Goal: Task Accomplishment & Management: Manage account settings

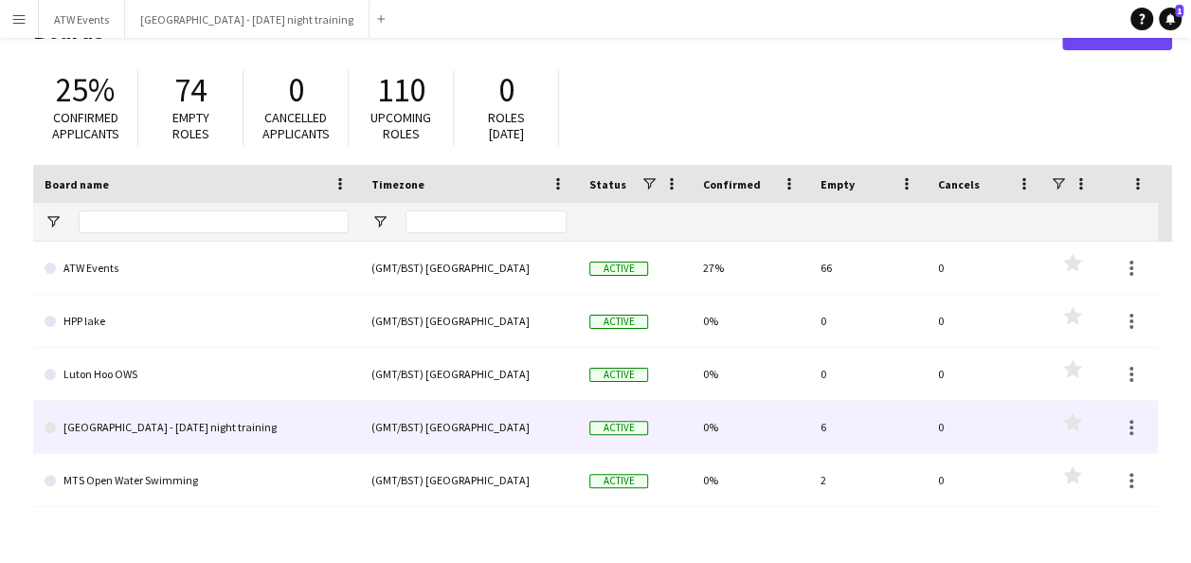
click at [137, 431] on link "[GEOGRAPHIC_DATA] - [DATE] night training" at bounding box center [197, 427] width 304 height 53
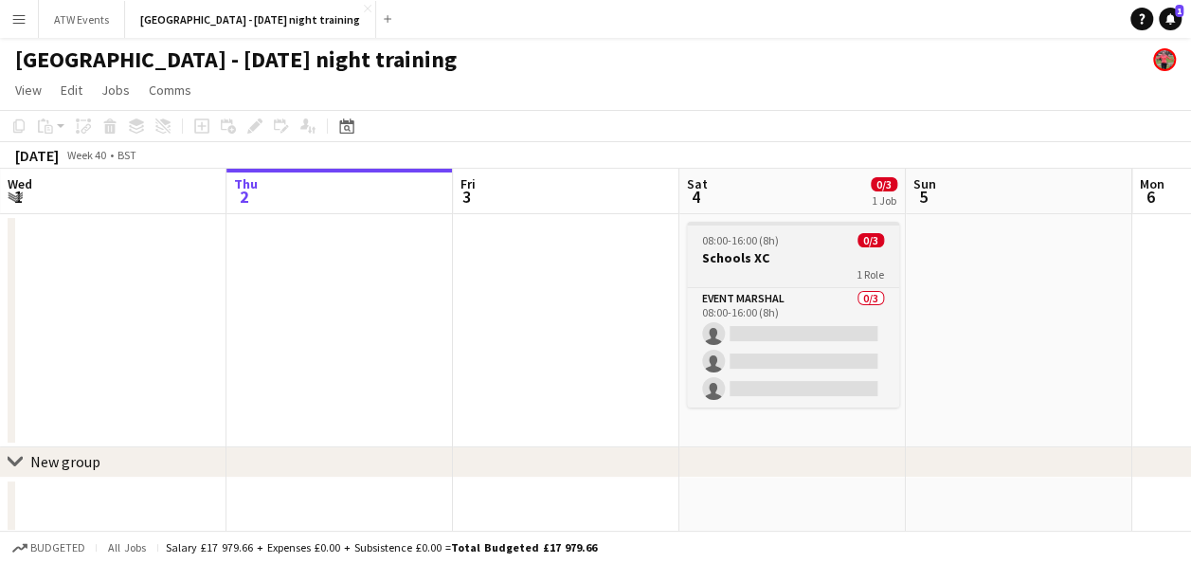
scroll to position [0, 451]
drag, startPoint x: 799, startPoint y: 267, endPoint x: 785, endPoint y: 262, distance: 15.3
click at [785, 262] on h3 "Schools XC" at bounding box center [795, 257] width 212 height 17
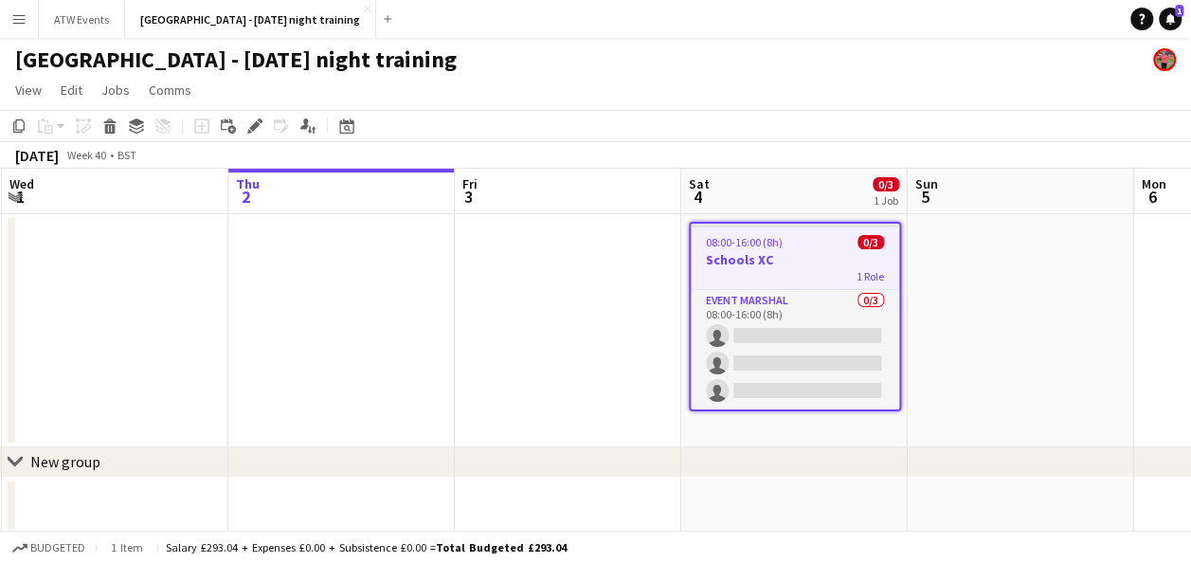
drag, startPoint x: 804, startPoint y: 269, endPoint x: 783, endPoint y: 267, distance: 20.9
click at [783, 267] on app-job-card "08:00-16:00 (8h) 0/3 Schools XC 1 Role Event Marshal 0/3 08:00-16:00 (8h) singl…" at bounding box center [795, 317] width 212 height 190
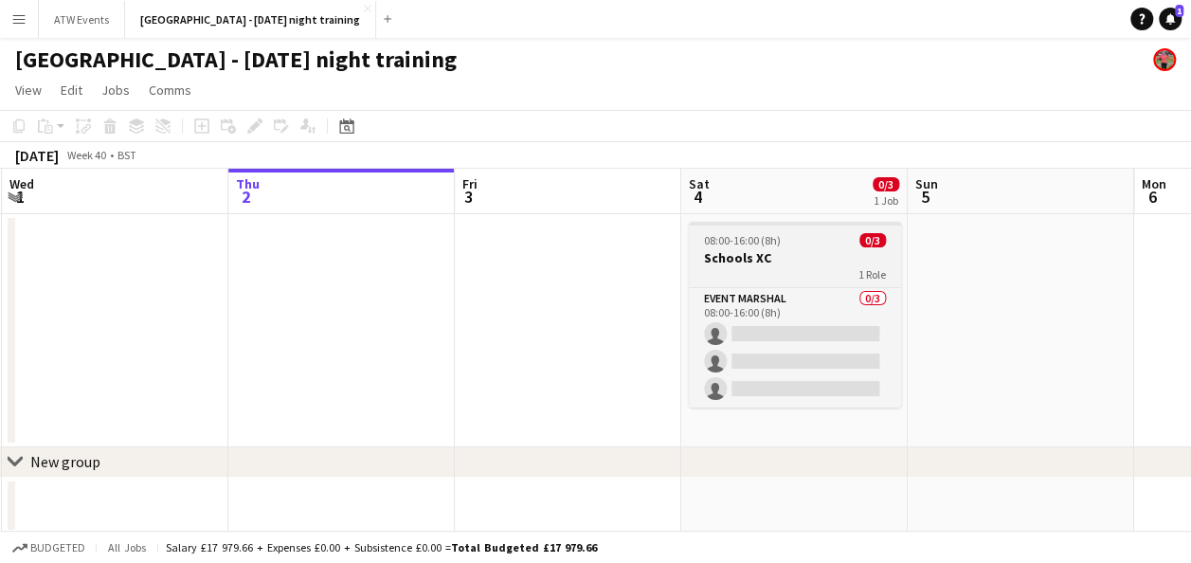
click at [822, 260] on h3 "Schools XC" at bounding box center [795, 257] width 212 height 17
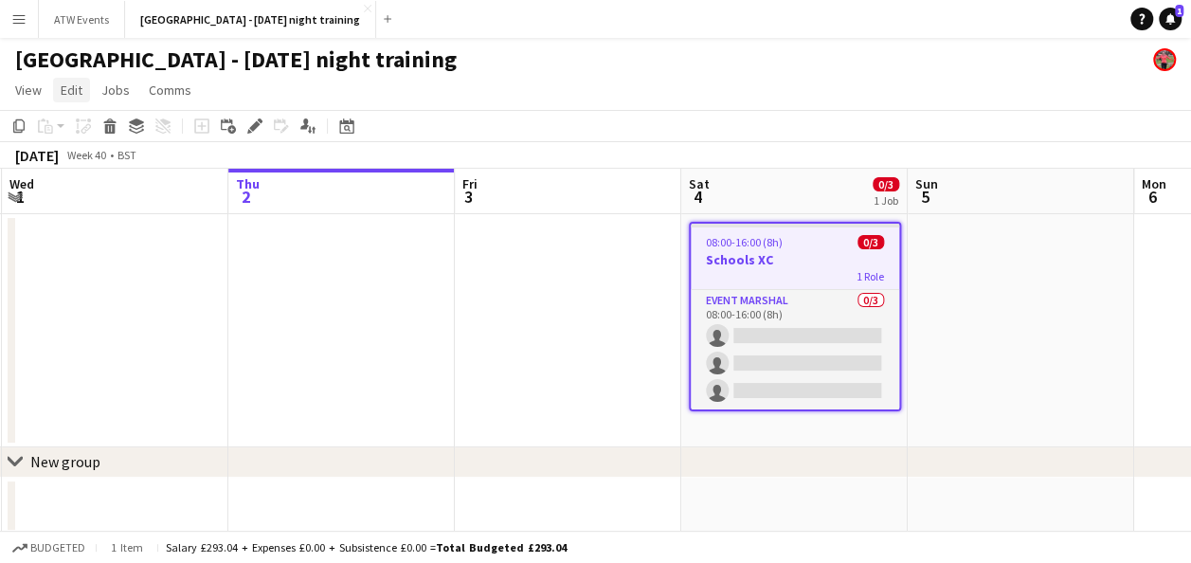
click at [67, 87] on span "Edit" at bounding box center [72, 89] width 22 height 17
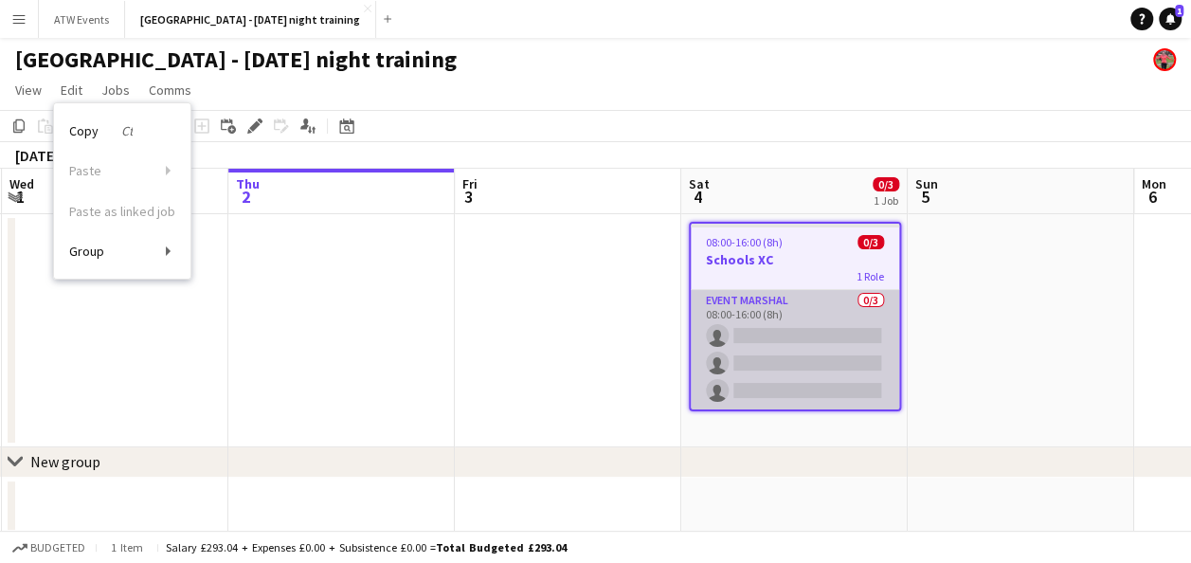
click at [797, 305] on app-card-role "Event Marshal 0/3 08:00-16:00 (8h) single-neutral-actions single-neutral-action…" at bounding box center [795, 349] width 208 height 119
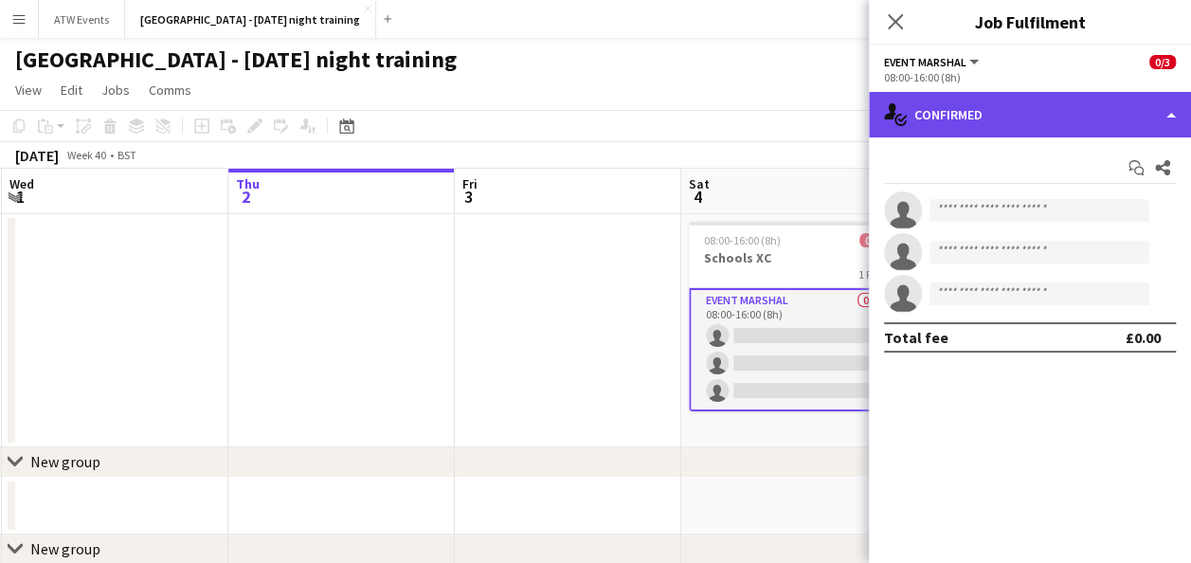
click at [1171, 112] on div "single-neutral-actions-check-2 Confirmed" at bounding box center [1030, 114] width 322 height 45
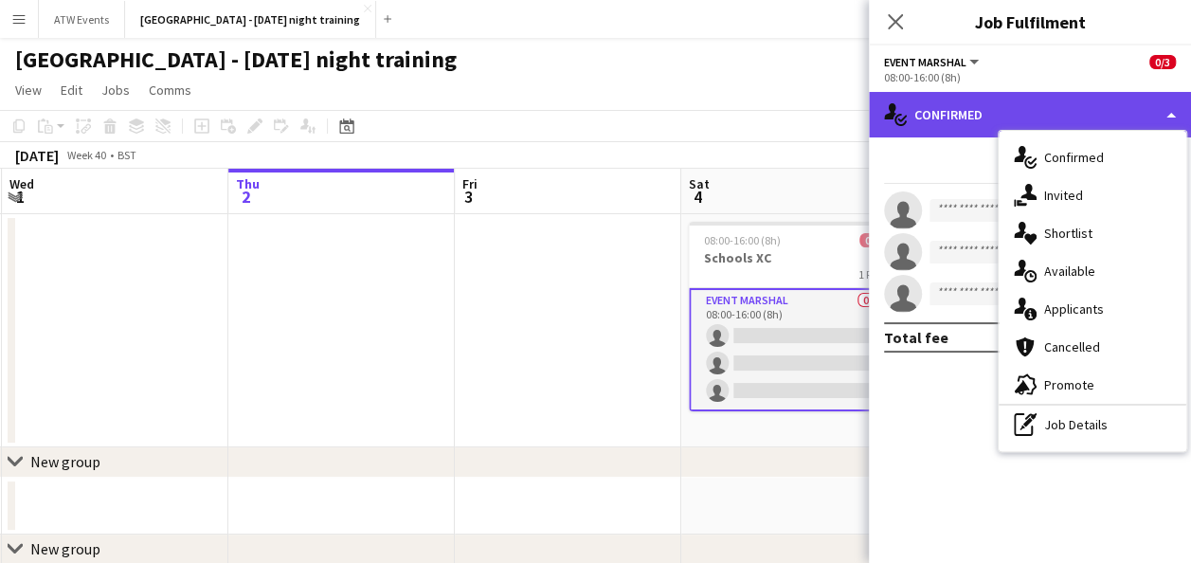
click at [1170, 106] on div "single-neutral-actions-check-2 Confirmed" at bounding box center [1030, 114] width 322 height 45
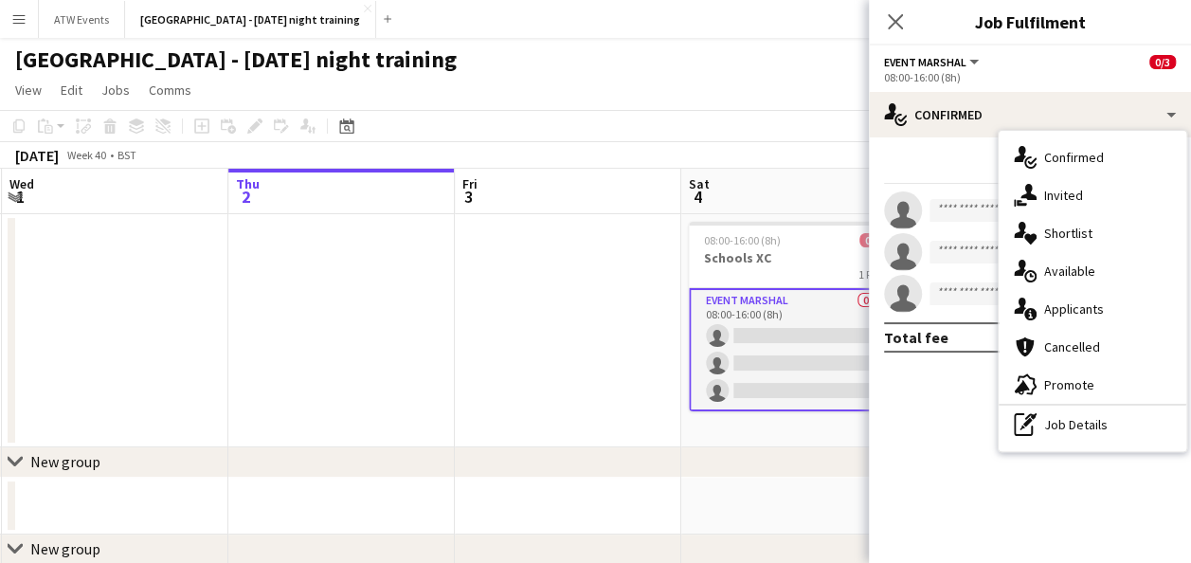
click at [1010, 64] on div "Event Marshal All roles Event Marshal 0/3" at bounding box center [1030, 61] width 292 height 17
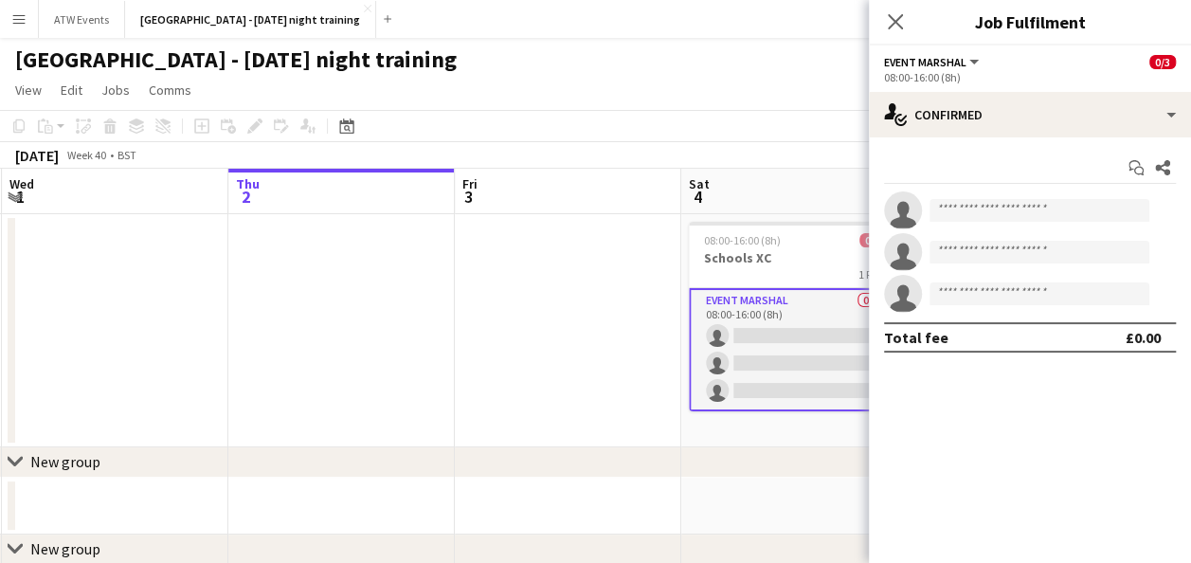
click at [968, 59] on button "Event Marshal" at bounding box center [933, 62] width 98 height 14
click at [895, 22] on icon at bounding box center [895, 21] width 18 height 18
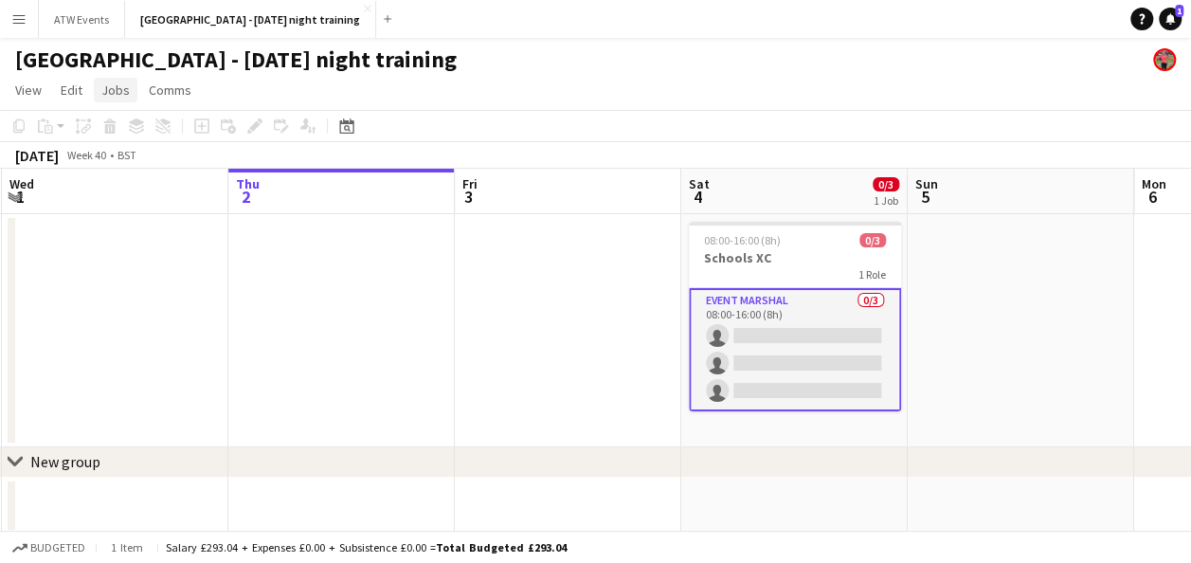
click at [109, 95] on span "Jobs" at bounding box center [115, 89] width 28 height 17
click at [138, 205] on div "New Job Edit Job Delete Job New Linked Job Edit Linked Jobs" at bounding box center [161, 215] width 133 height 208
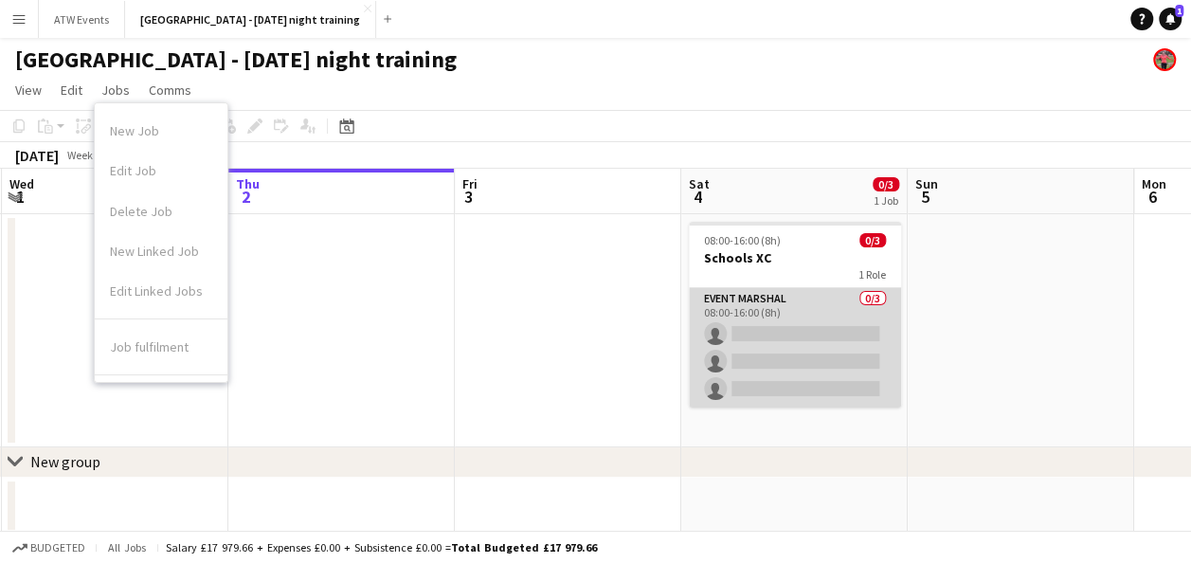
click at [806, 313] on app-card-role "Event Marshal 0/3 08:00-16:00 (8h) single-neutral-actions single-neutral-action…" at bounding box center [795, 347] width 212 height 119
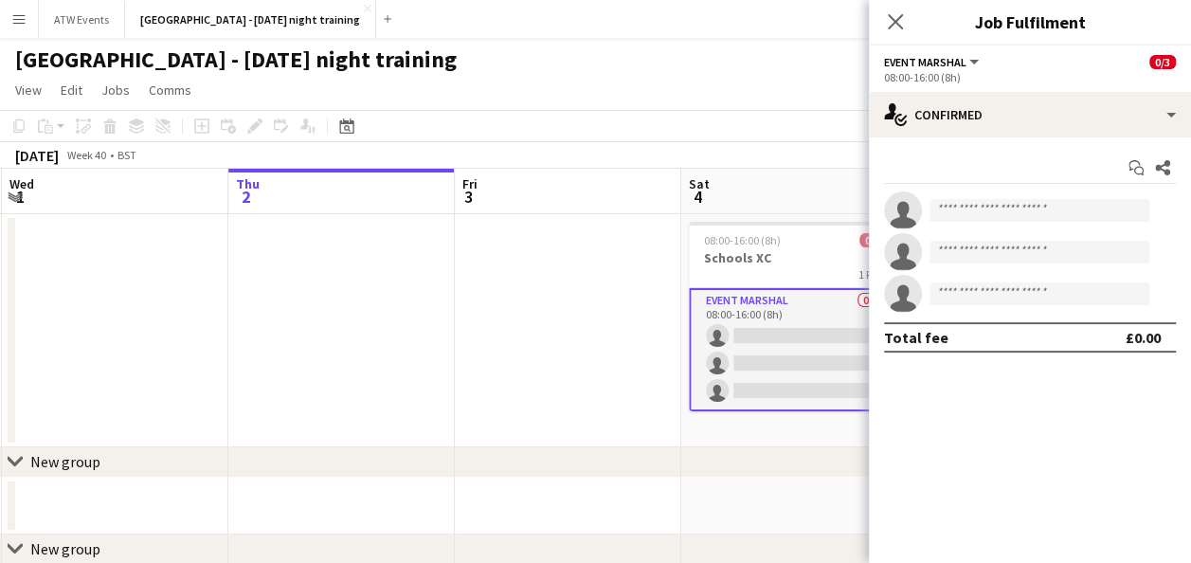
click at [802, 305] on app-card-role "Event Marshal 0/3 08:00-16:00 (8h) single-neutral-actions single-neutral-action…" at bounding box center [795, 349] width 212 height 123
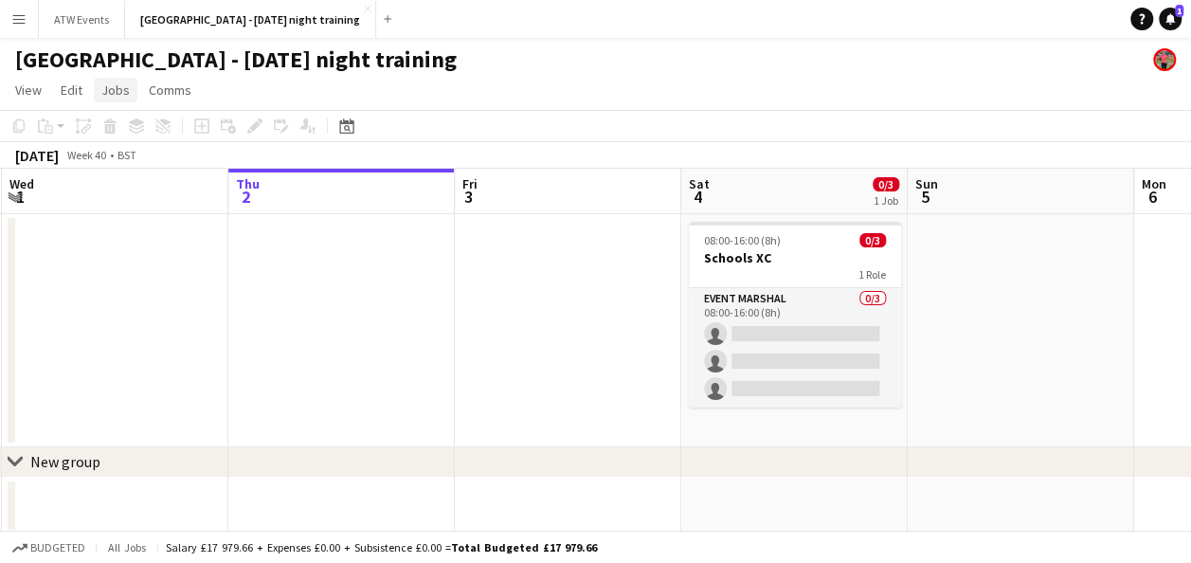
click at [112, 91] on span "Jobs" at bounding box center [115, 89] width 28 height 17
drag, startPoint x: 142, startPoint y: 210, endPoint x: 61, endPoint y: 264, distance: 97.8
click at [61, 264] on app-date-cell at bounding box center [115, 330] width 226 height 233
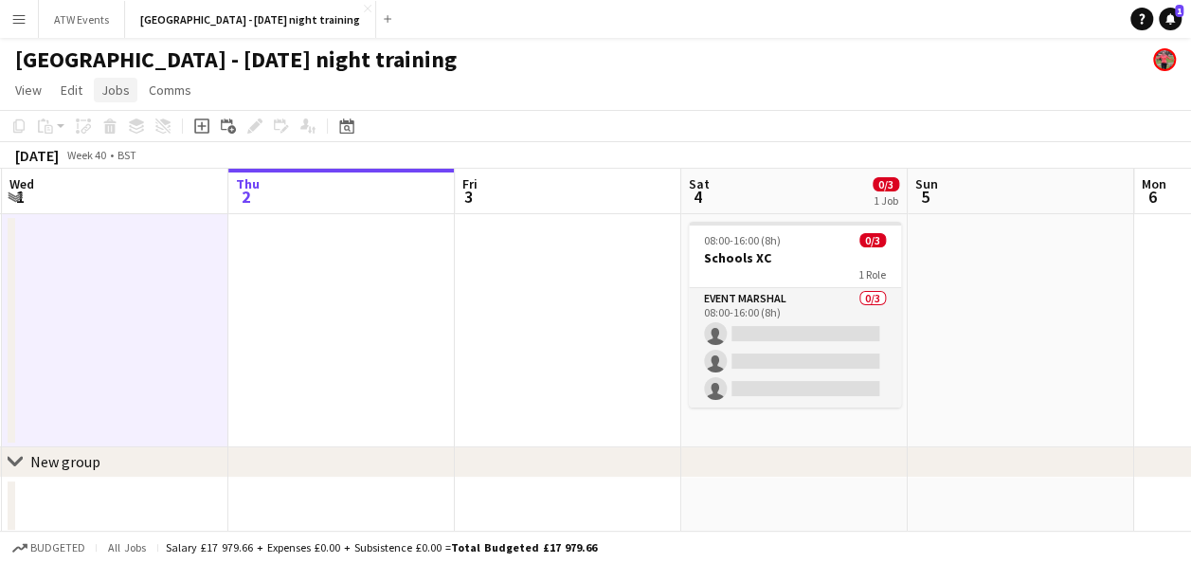
click at [116, 88] on span "Jobs" at bounding box center [115, 89] width 28 height 17
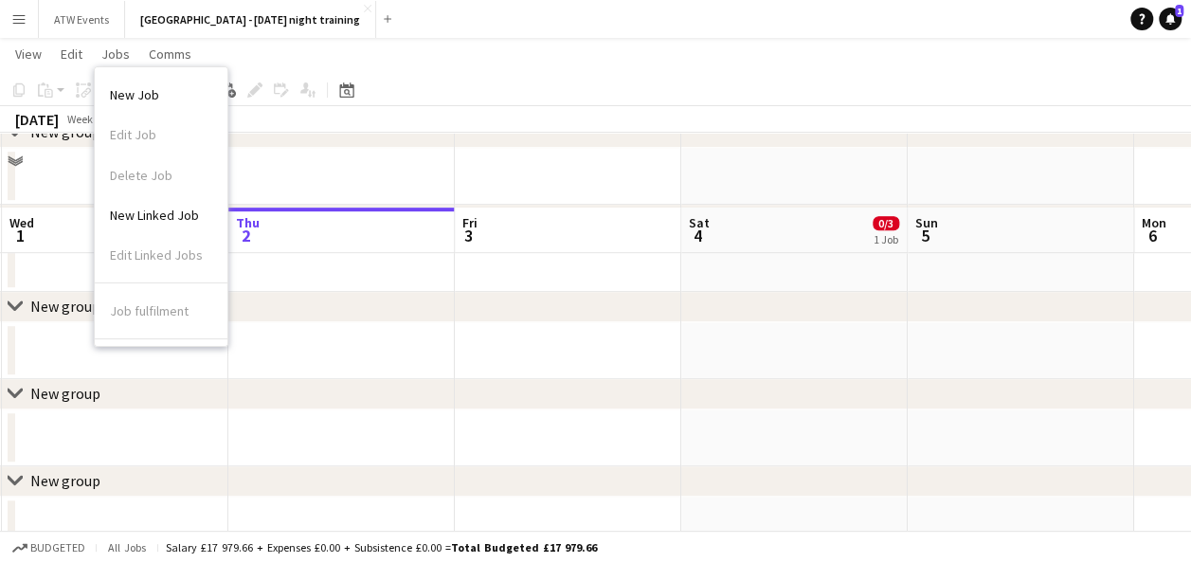
scroll to position [524, 0]
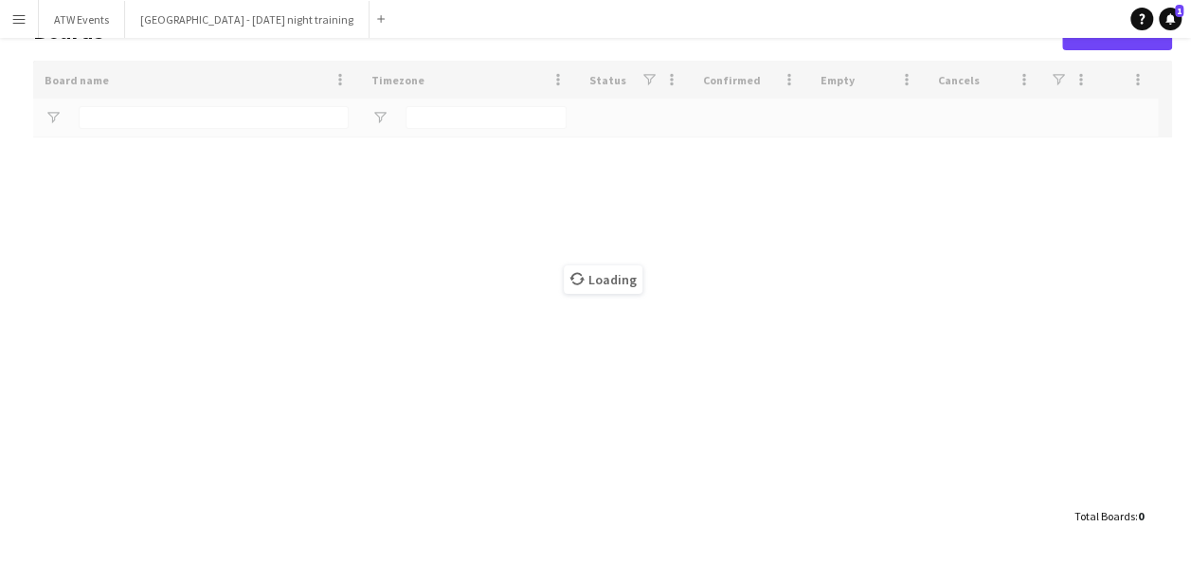
scroll to position [159, 0]
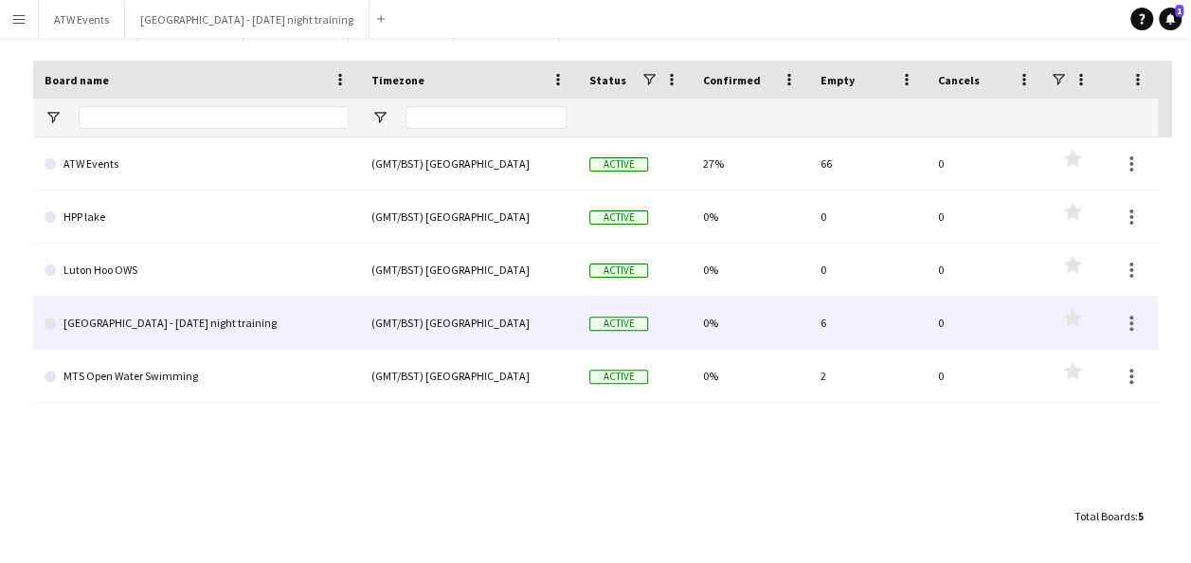
click at [178, 313] on link "[GEOGRAPHIC_DATA] - [DATE] night training" at bounding box center [197, 323] width 304 height 53
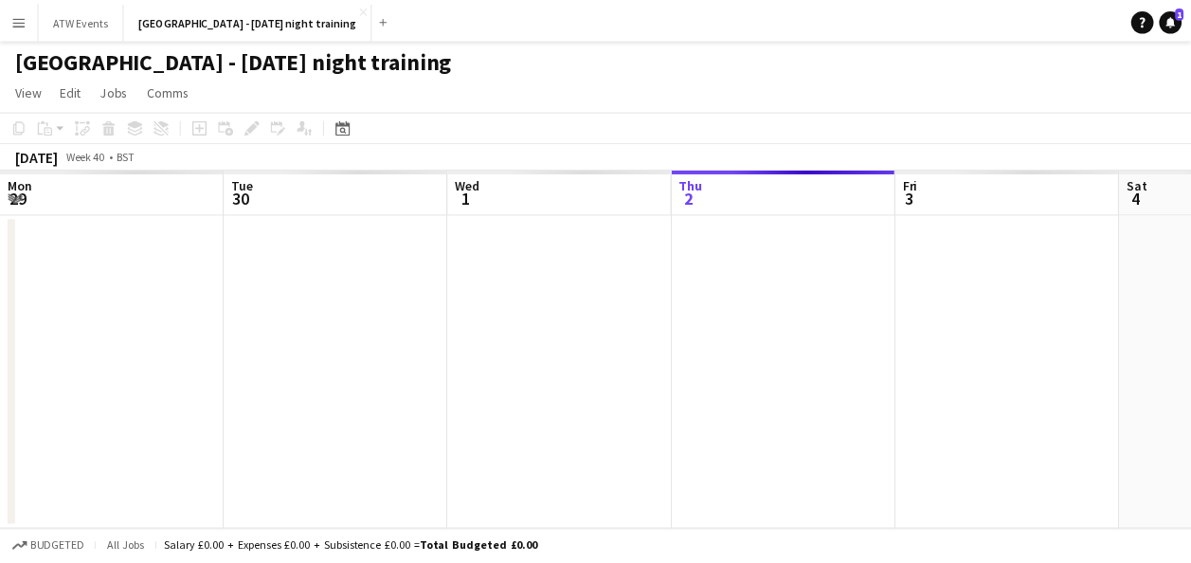
scroll to position [0, 453]
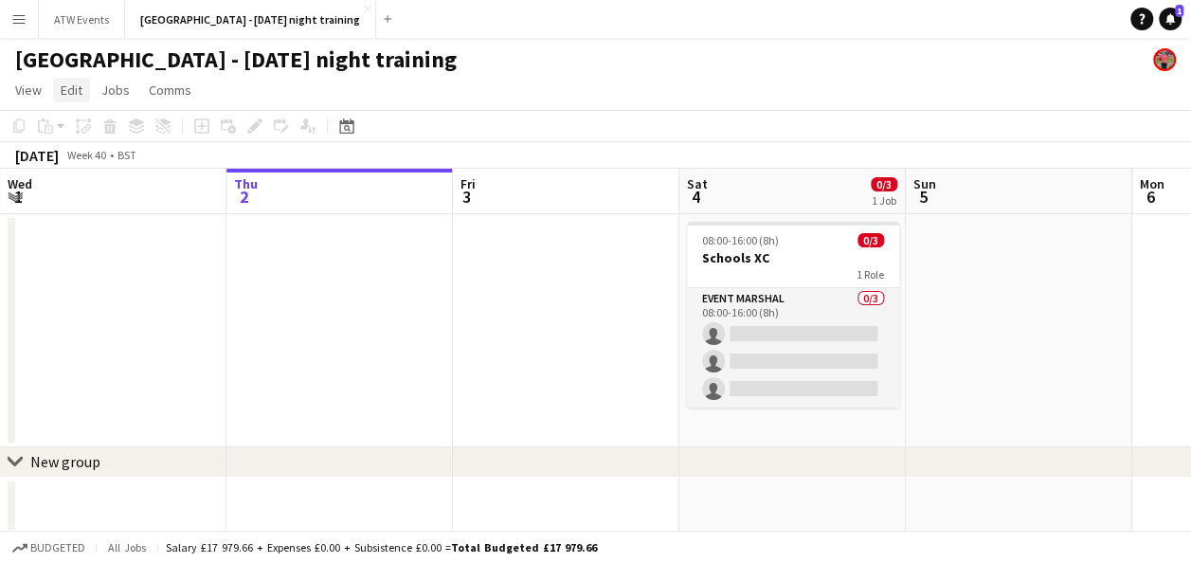
click at [69, 90] on span "Edit" at bounding box center [72, 89] width 22 height 17
click at [105, 90] on span "Jobs" at bounding box center [115, 89] width 28 height 17
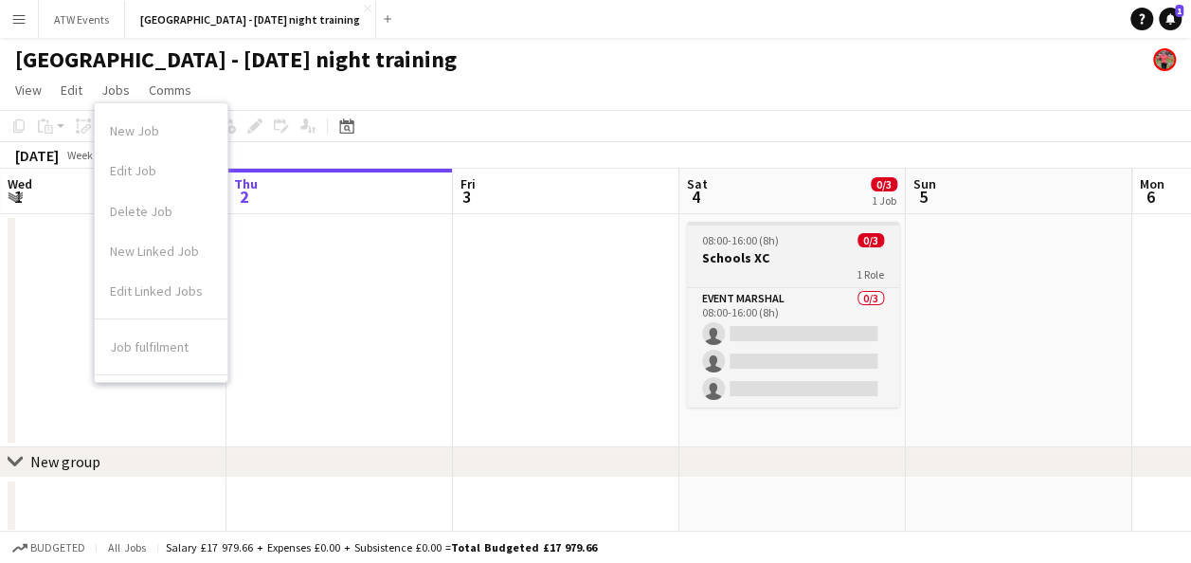
scroll to position [55, 0]
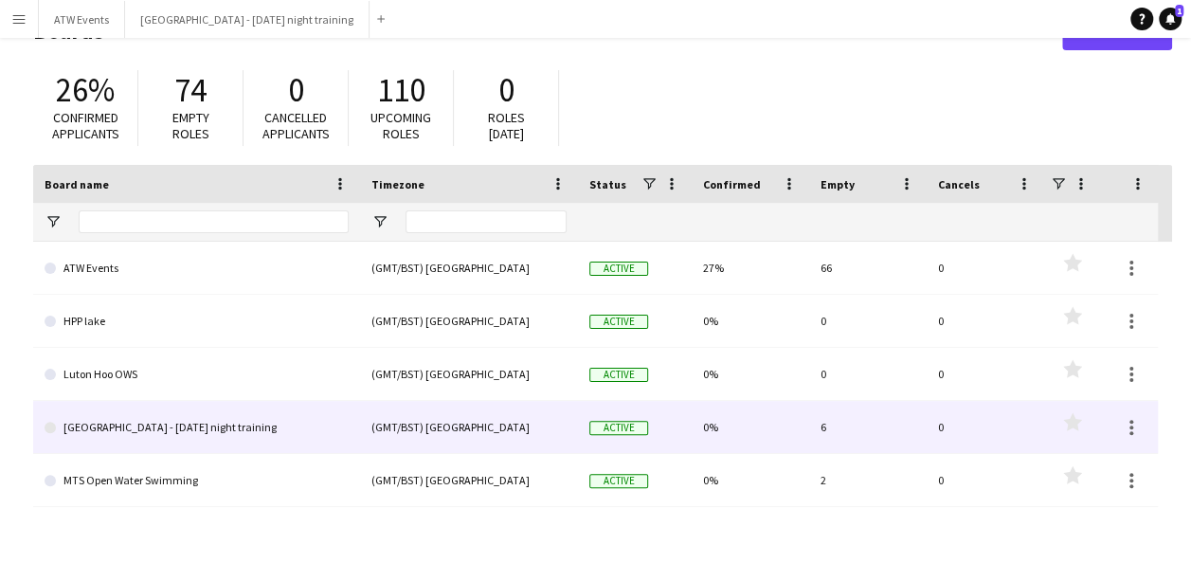
click at [119, 431] on link "[GEOGRAPHIC_DATA] - [DATE] night training" at bounding box center [197, 427] width 304 height 53
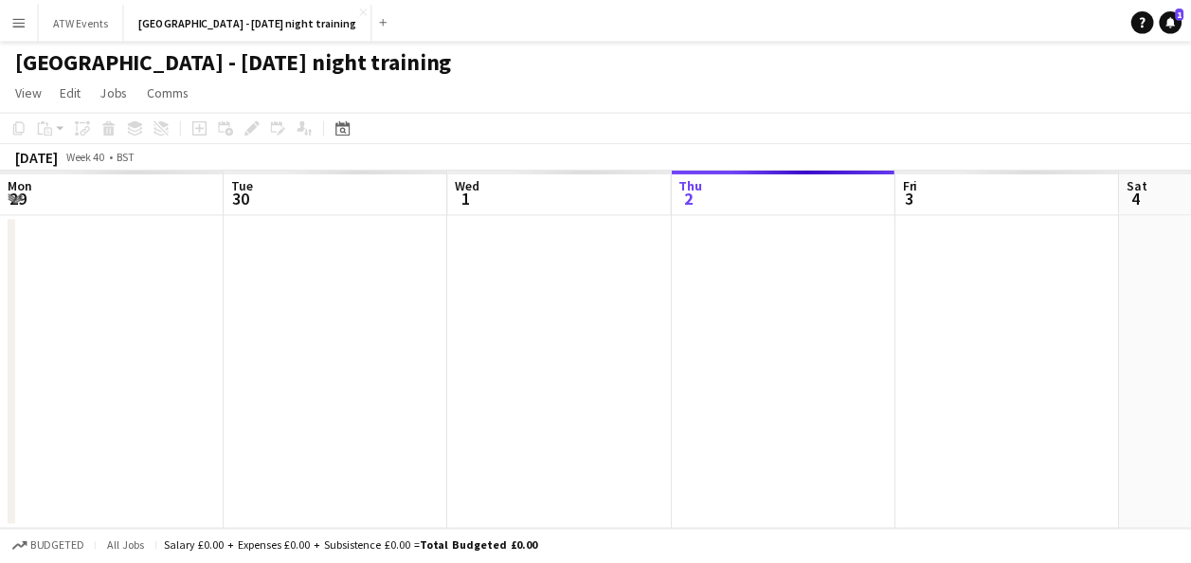
scroll to position [0, 453]
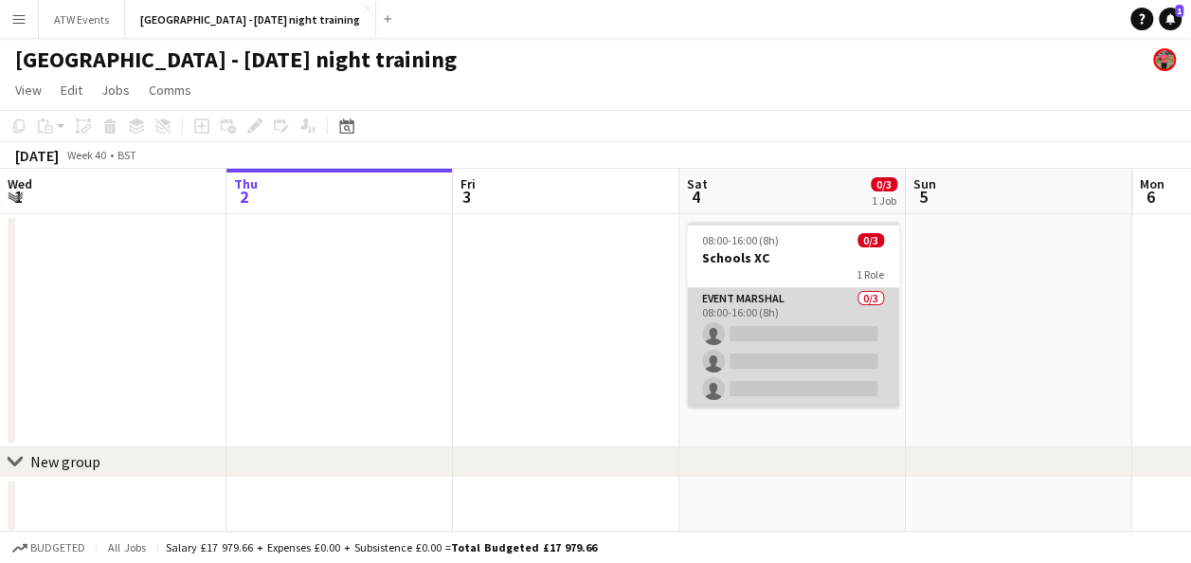
click at [788, 373] on app-card-role "Event Marshal 0/3 08:00-16:00 (8h) single-neutral-actions single-neutral-action…" at bounding box center [793, 347] width 212 height 119
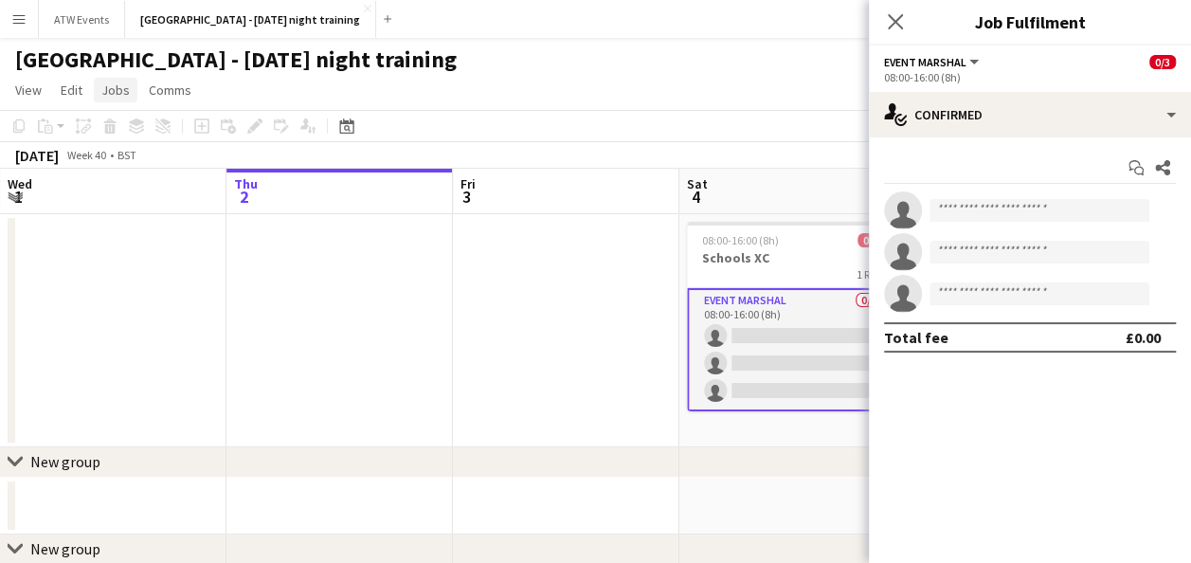
click at [108, 91] on span "Jobs" at bounding box center [115, 89] width 28 height 17
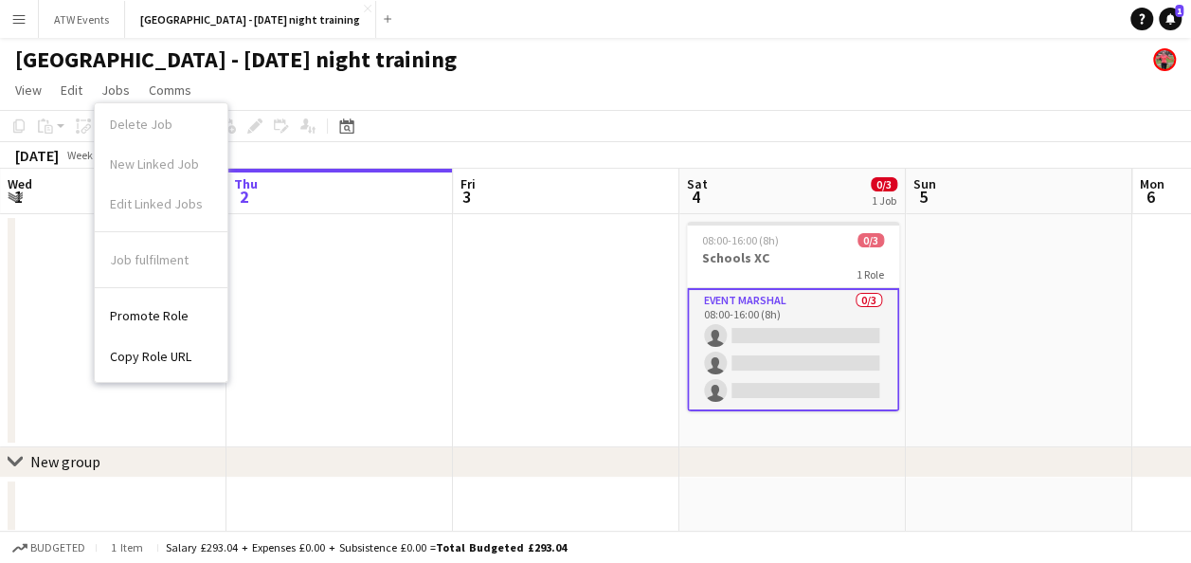
scroll to position [0, 0]
click at [65, 91] on span "Edit" at bounding box center [72, 89] width 22 height 17
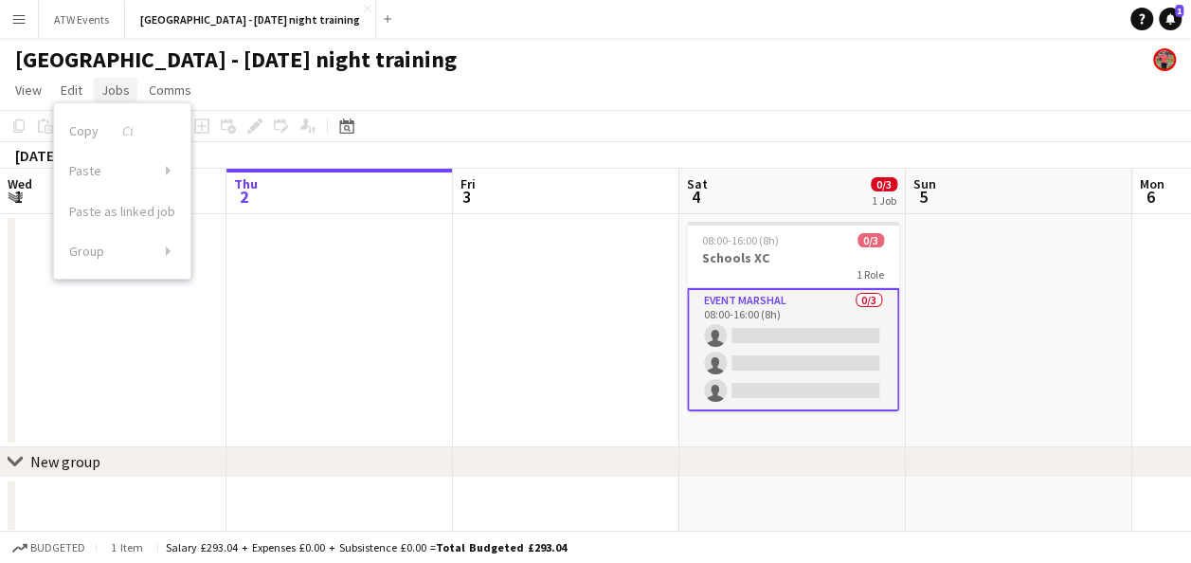
click at [114, 89] on span "Jobs" at bounding box center [115, 89] width 28 height 17
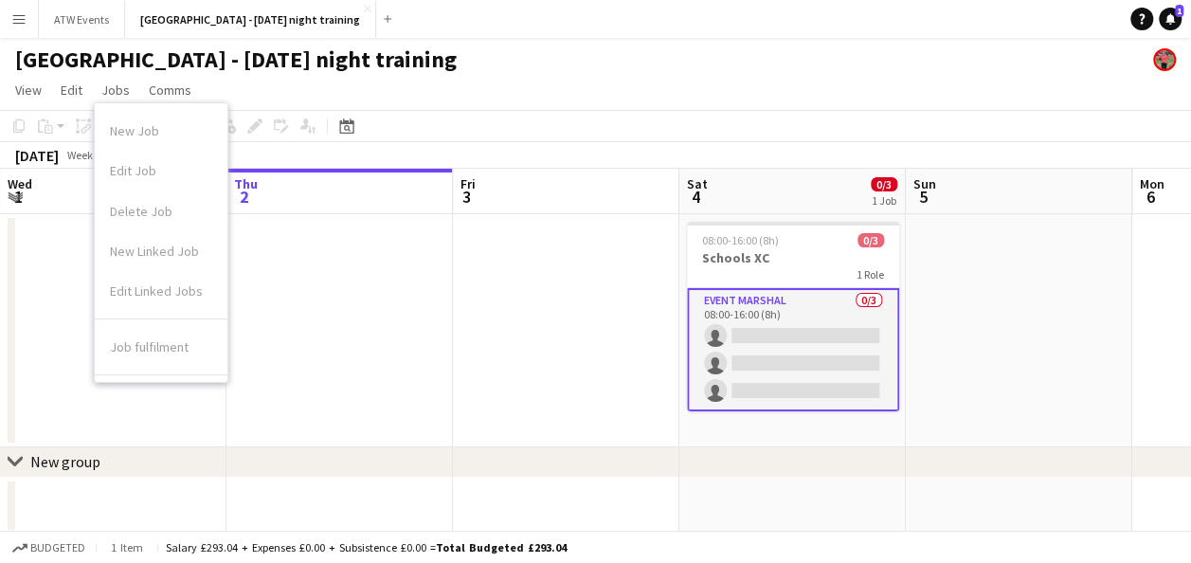
click at [806, 350] on app-card-role "Event Marshal 0/3 08:00-16:00 (8h) single-neutral-actions single-neutral-action…" at bounding box center [793, 349] width 212 height 123
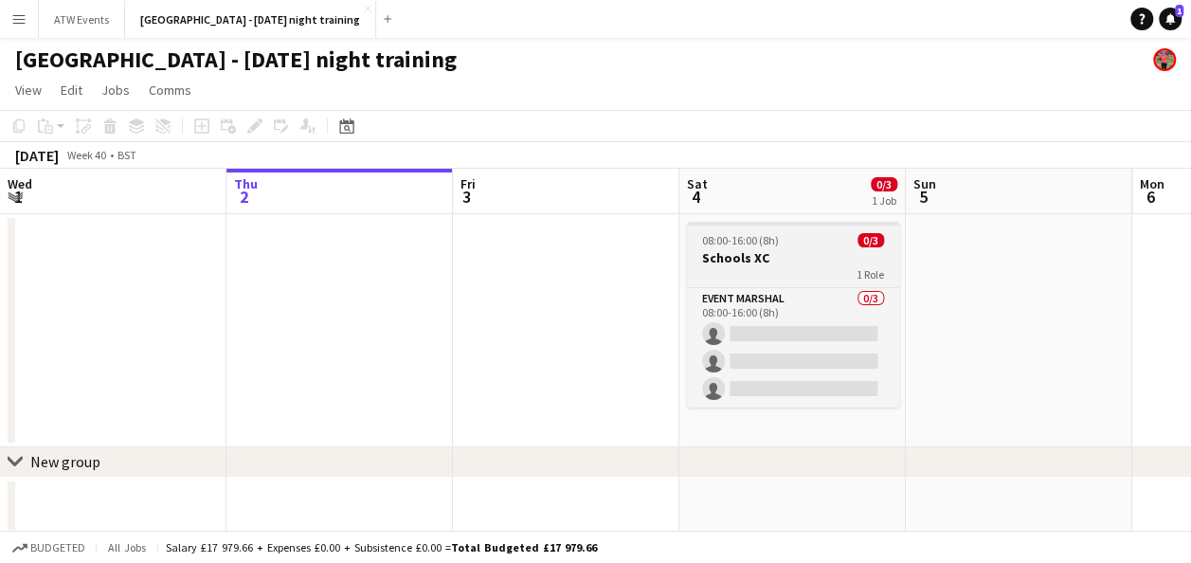
click at [800, 267] on div "1 Role" at bounding box center [793, 273] width 212 height 15
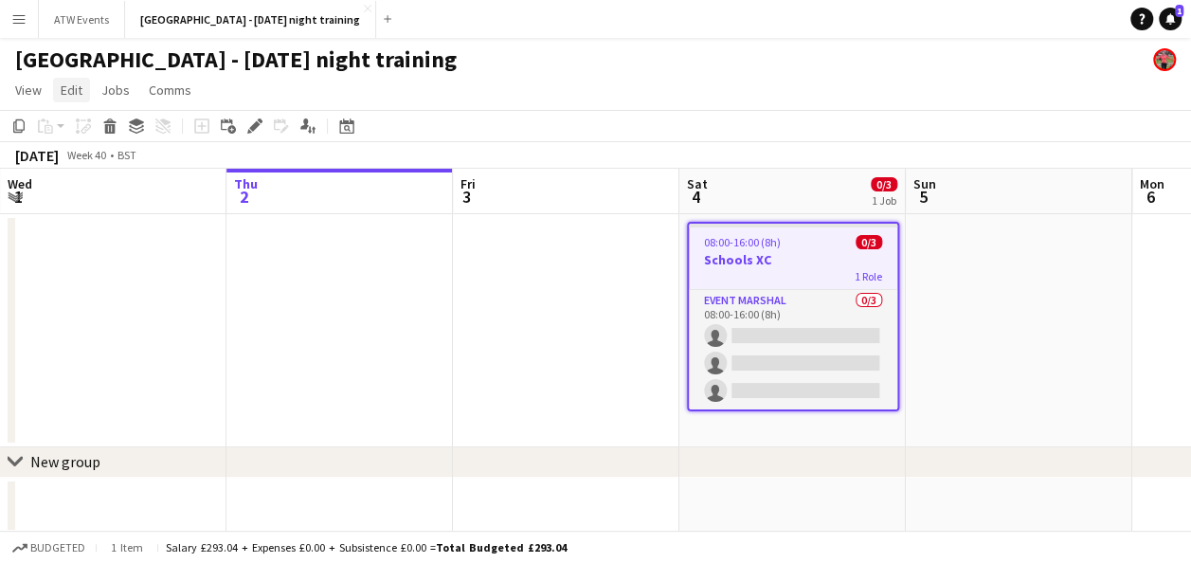
click at [75, 85] on span "Edit" at bounding box center [72, 89] width 22 height 17
click at [118, 88] on span "Jobs" at bounding box center [115, 89] width 28 height 17
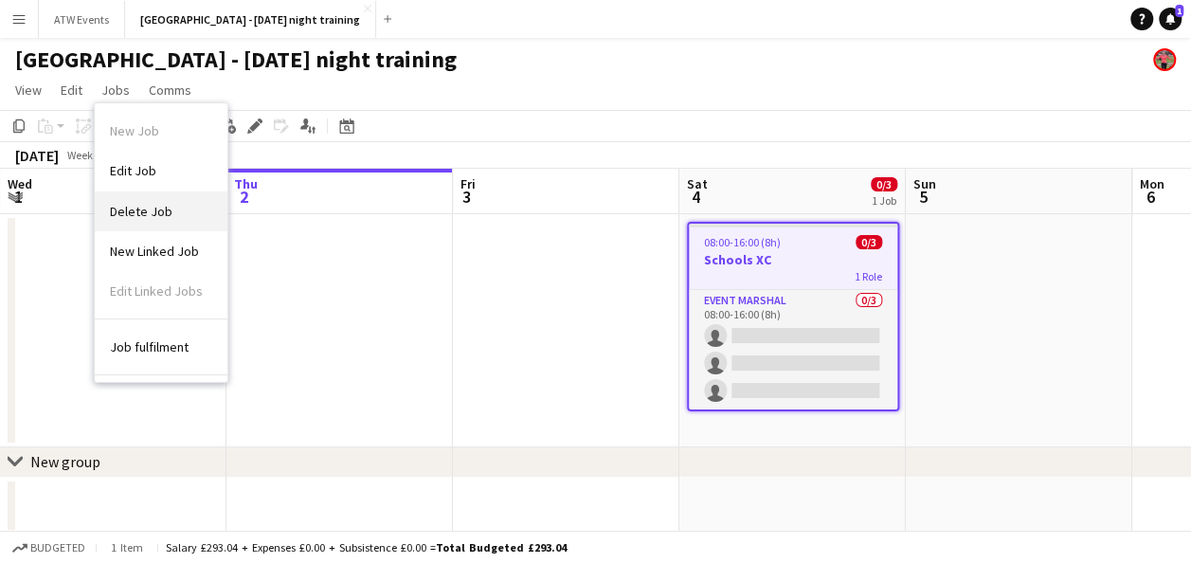
click at [131, 214] on span "Delete Job" at bounding box center [141, 211] width 63 height 17
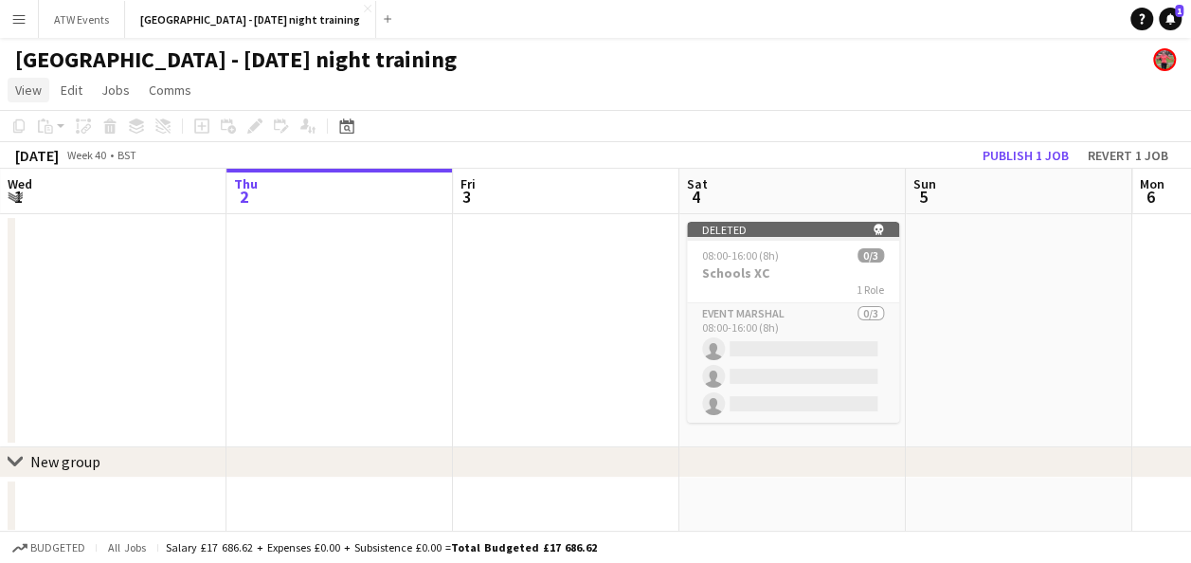
click at [34, 94] on span "View" at bounding box center [28, 89] width 27 height 17
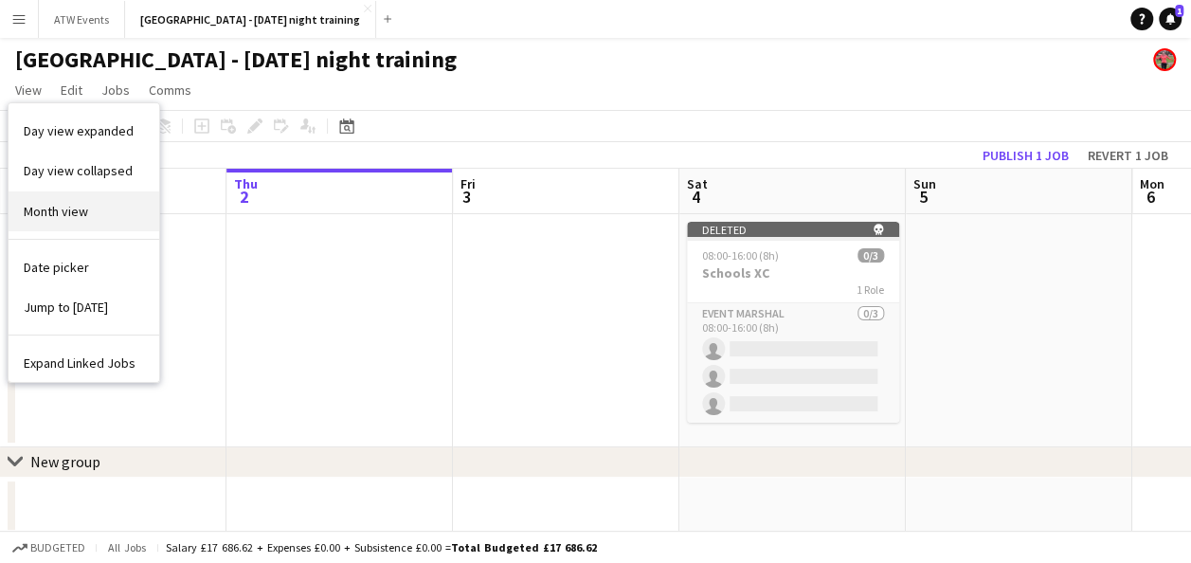
click at [64, 211] on span "Month view" at bounding box center [56, 211] width 64 height 17
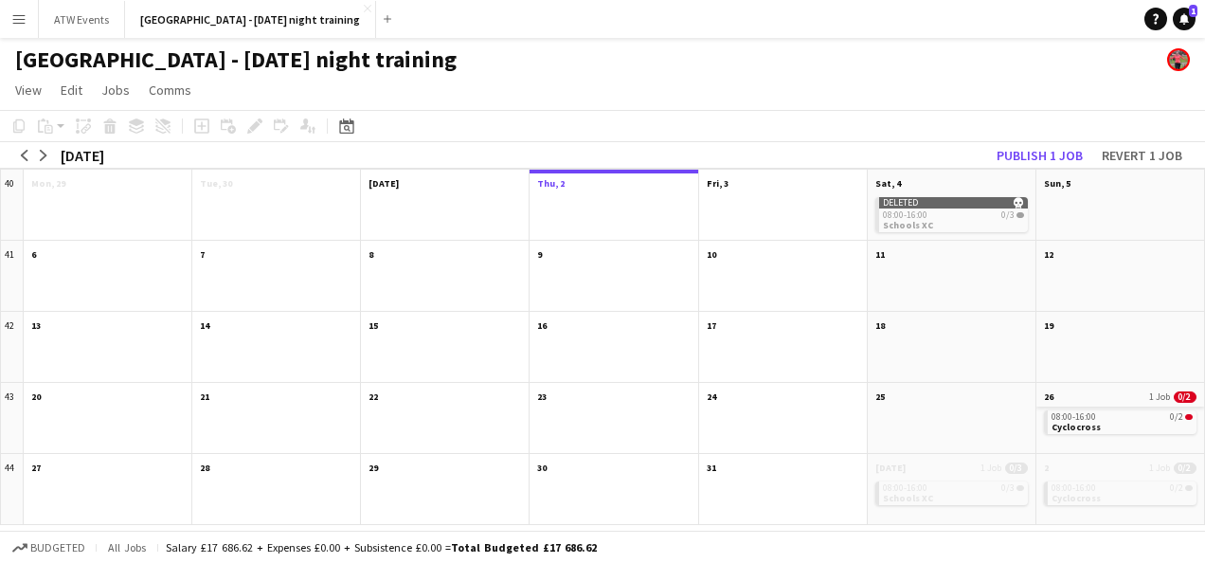
click at [1092, 399] on app-month-view-date-header "26 1 Job 0/2" at bounding box center [1121, 395] width 168 height 24
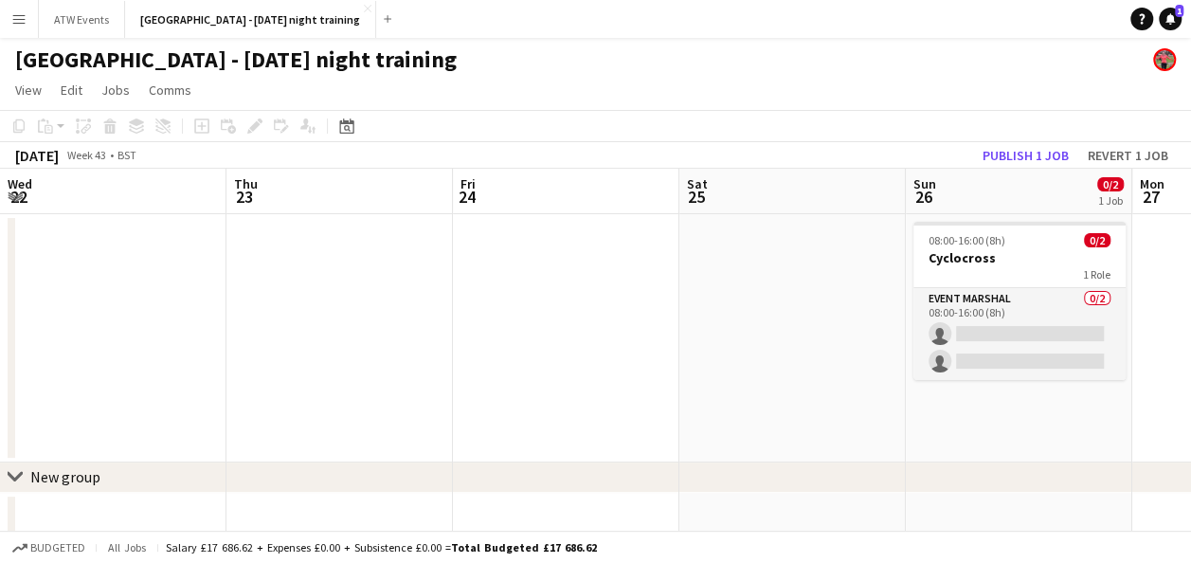
scroll to position [0, 652]
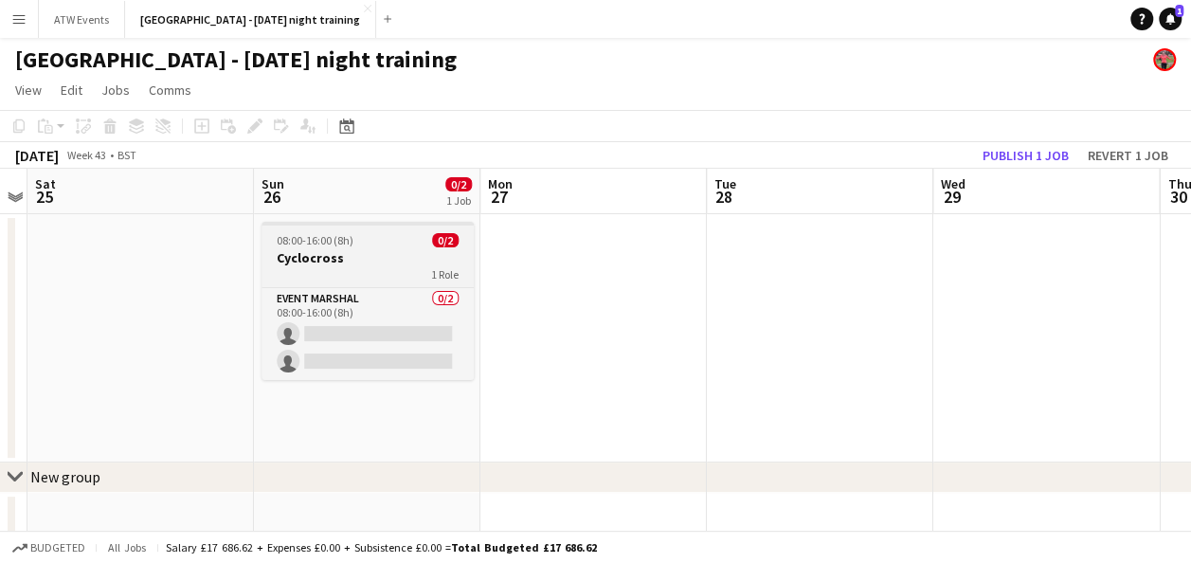
click at [354, 244] on div "08:00-16:00 (8h) 0/2" at bounding box center [368, 240] width 212 height 14
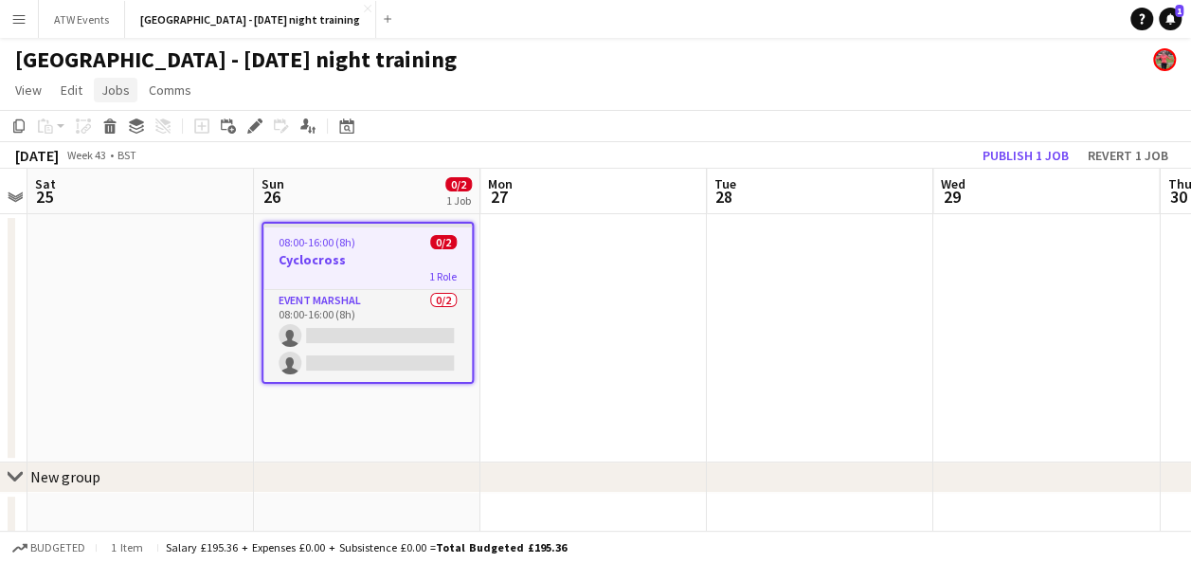
click at [115, 93] on span "Jobs" at bounding box center [115, 89] width 28 height 17
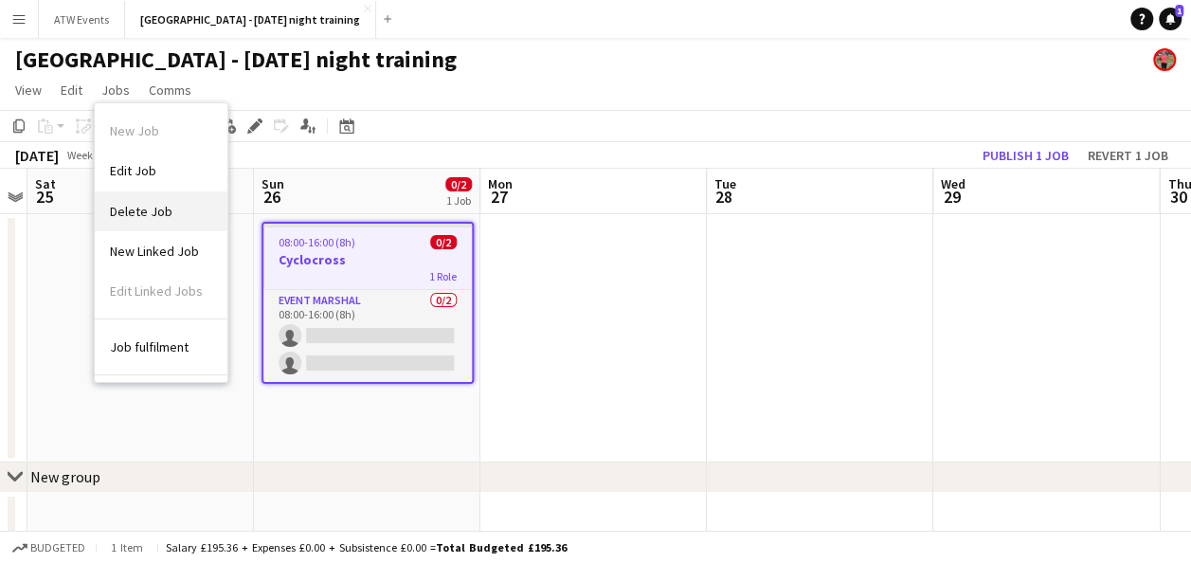
click at [133, 208] on span "Delete Job" at bounding box center [141, 211] width 63 height 17
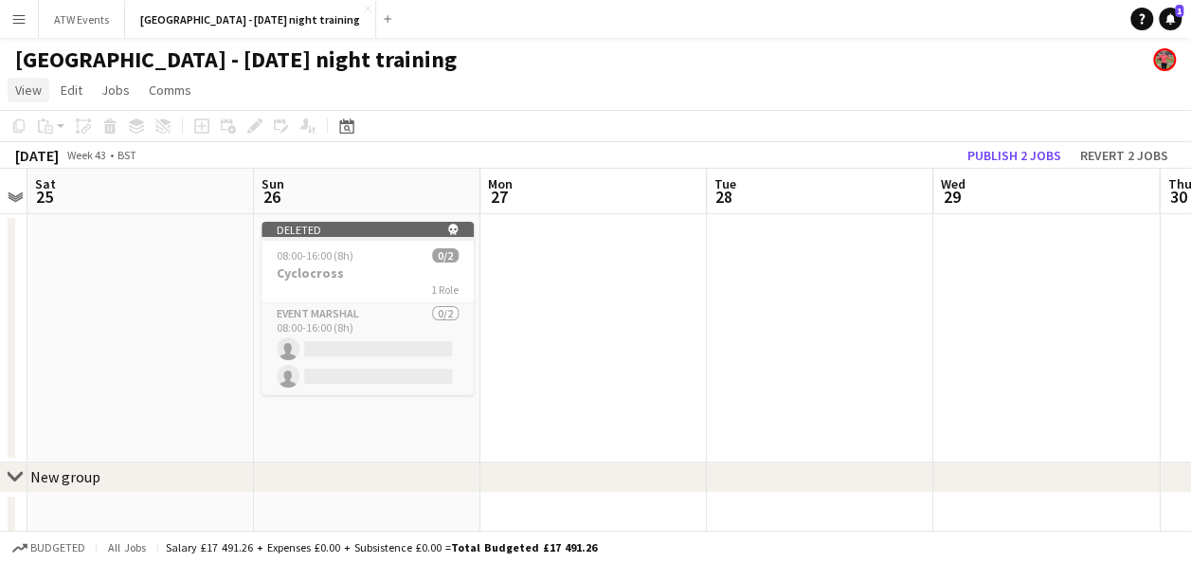
click at [22, 90] on span "View" at bounding box center [28, 89] width 27 height 17
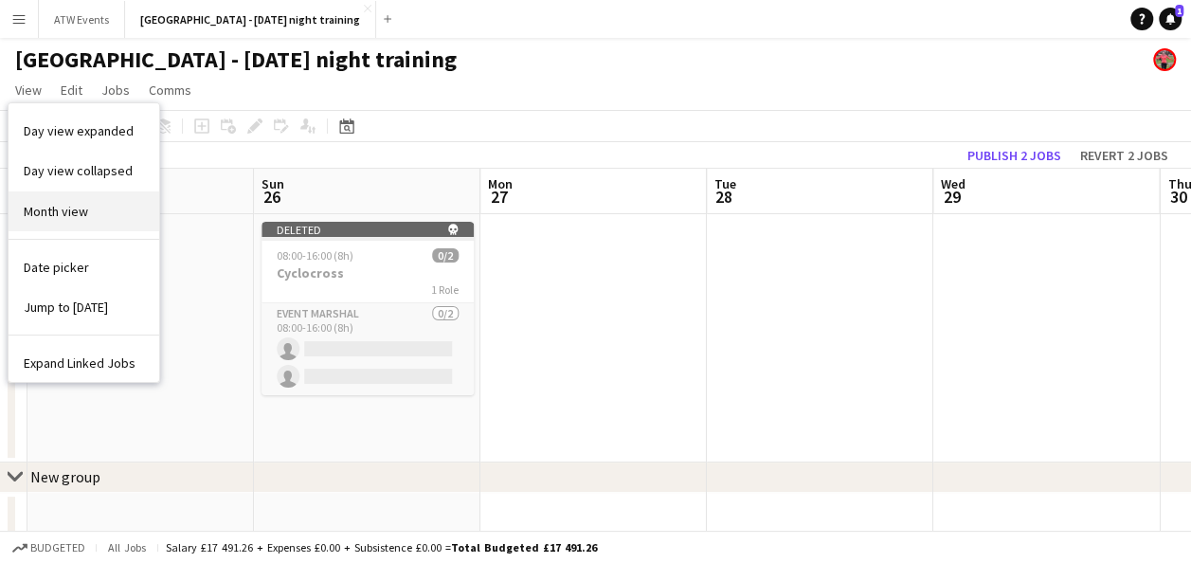
click at [54, 210] on span "Month view" at bounding box center [56, 211] width 64 height 17
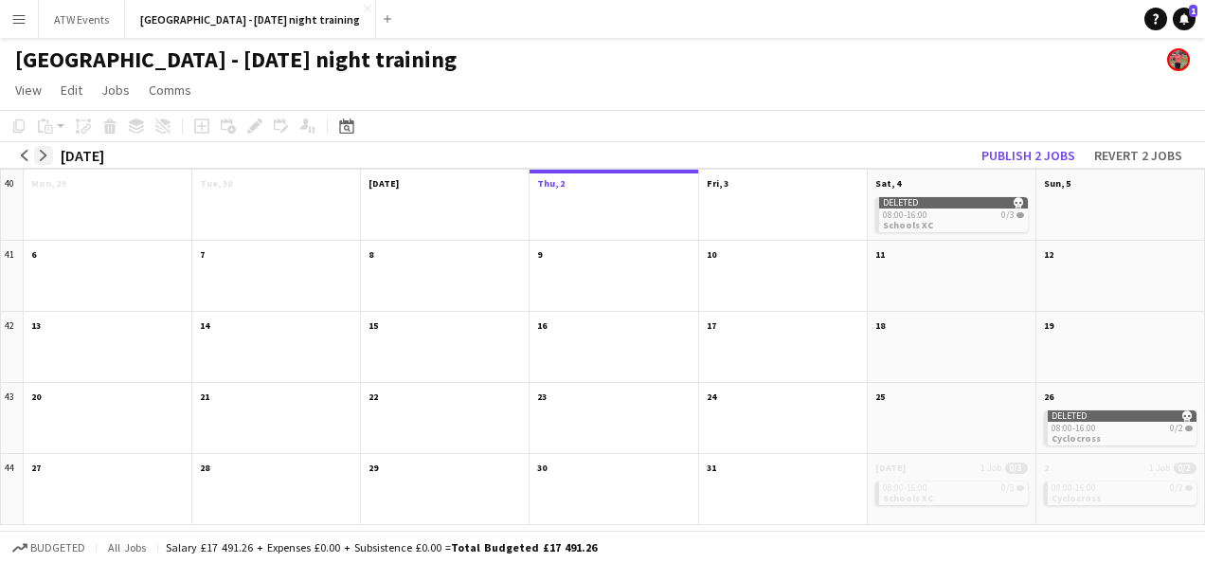
click at [45, 153] on app-icon "arrow-right" at bounding box center [43, 155] width 11 height 11
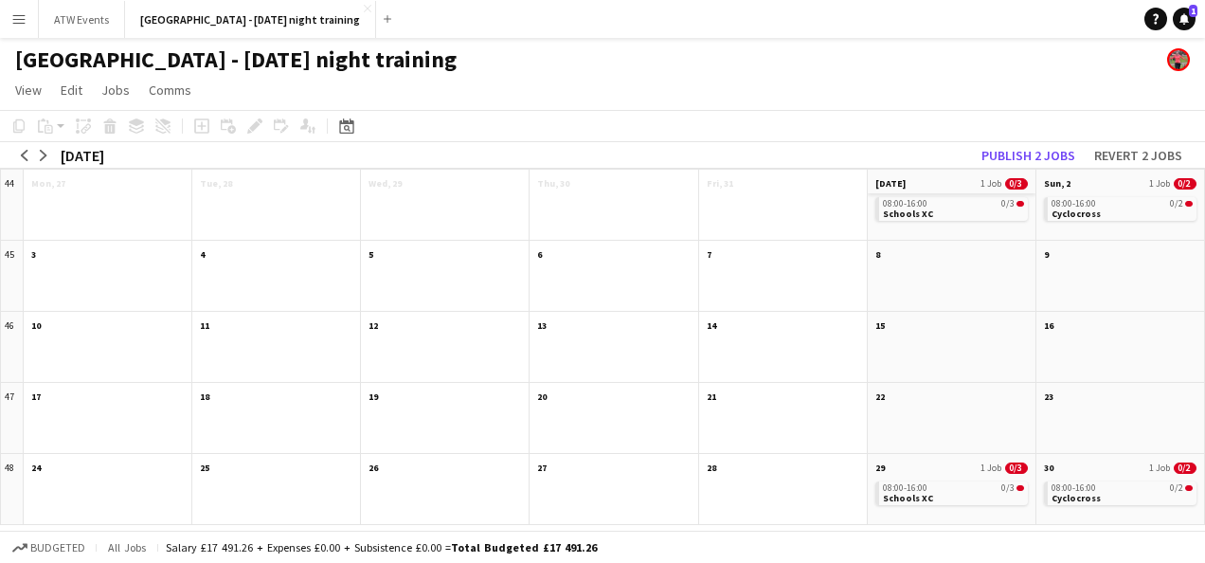
click at [946, 185] on app-month-view-date-header "[DATE] 1 Job 0/3" at bounding box center [952, 182] width 168 height 24
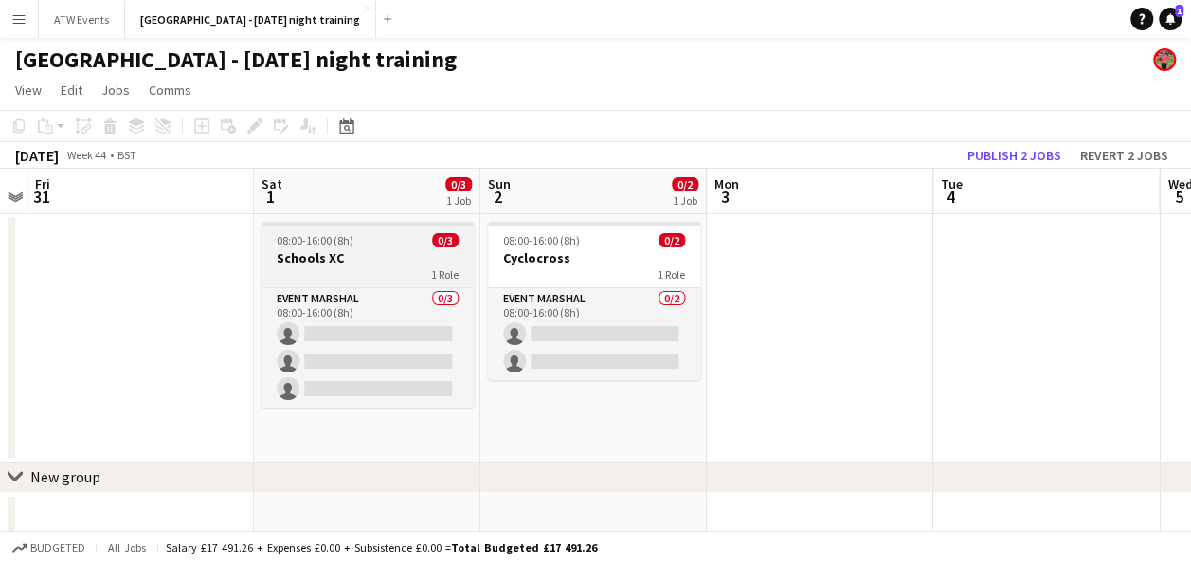
drag, startPoint x: 364, startPoint y: 253, endPoint x: 345, endPoint y: 259, distance: 19.8
click at [345, 259] on h3 "Schools XC" at bounding box center [368, 257] width 212 height 17
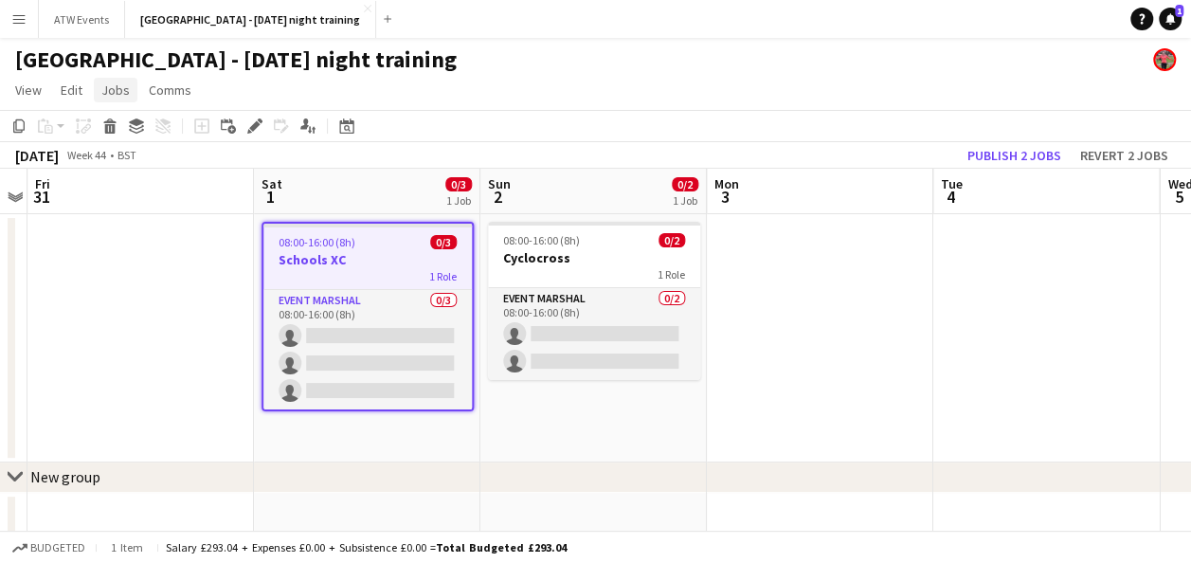
click at [114, 89] on span "Jobs" at bounding box center [115, 89] width 28 height 17
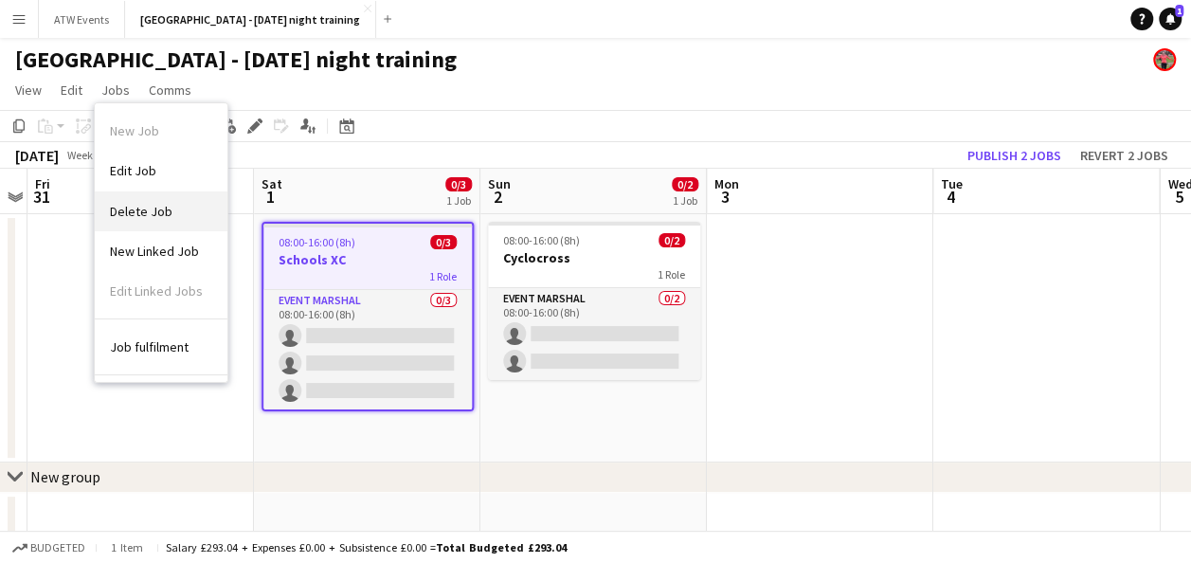
click at [146, 208] on span "Delete Job" at bounding box center [141, 211] width 63 height 17
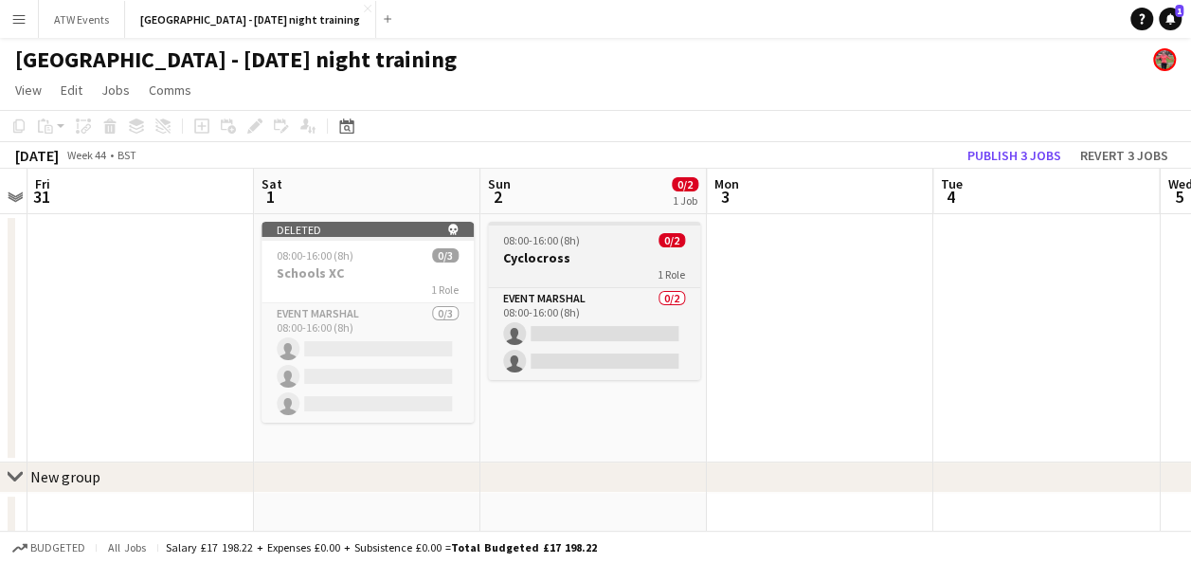
click at [557, 263] on h3 "Cyclocross" at bounding box center [594, 257] width 212 height 17
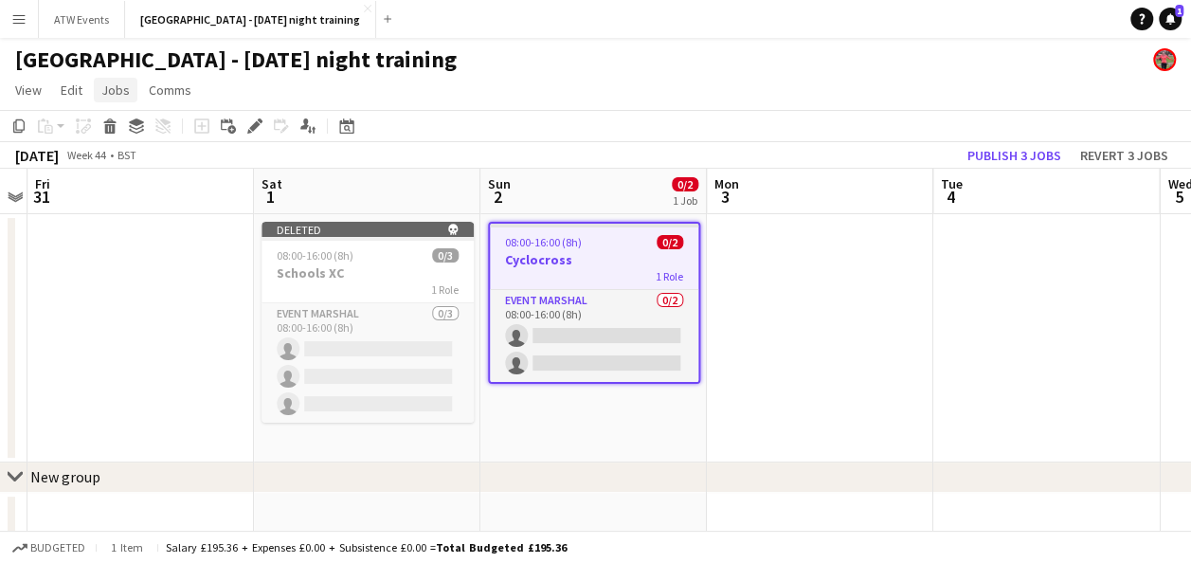
click at [115, 94] on span "Jobs" at bounding box center [115, 89] width 28 height 17
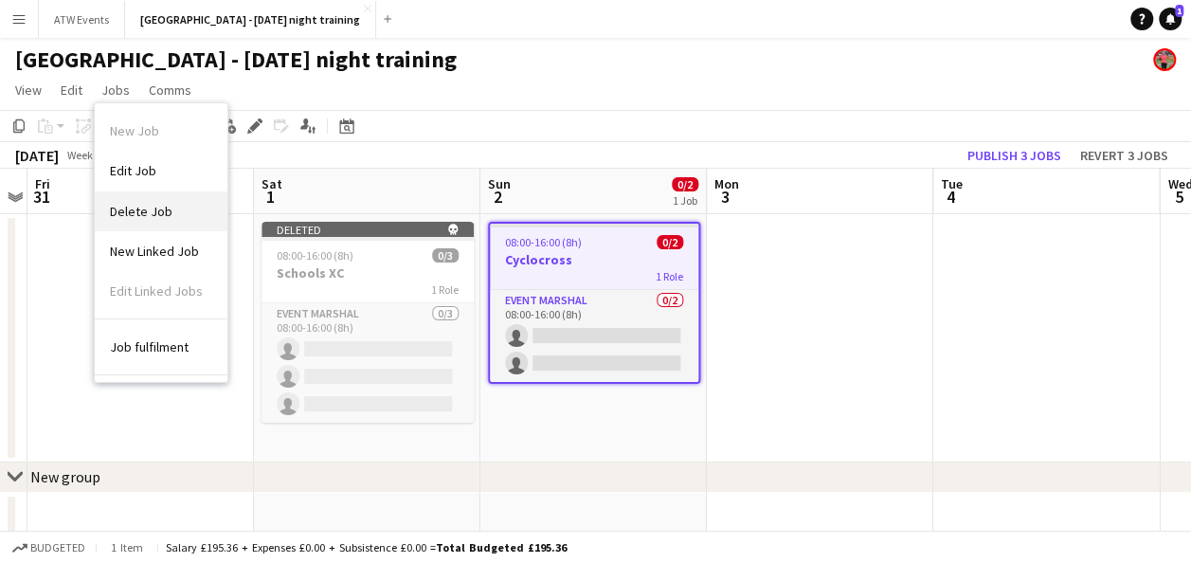
click at [141, 207] on span "Delete Job" at bounding box center [141, 211] width 63 height 17
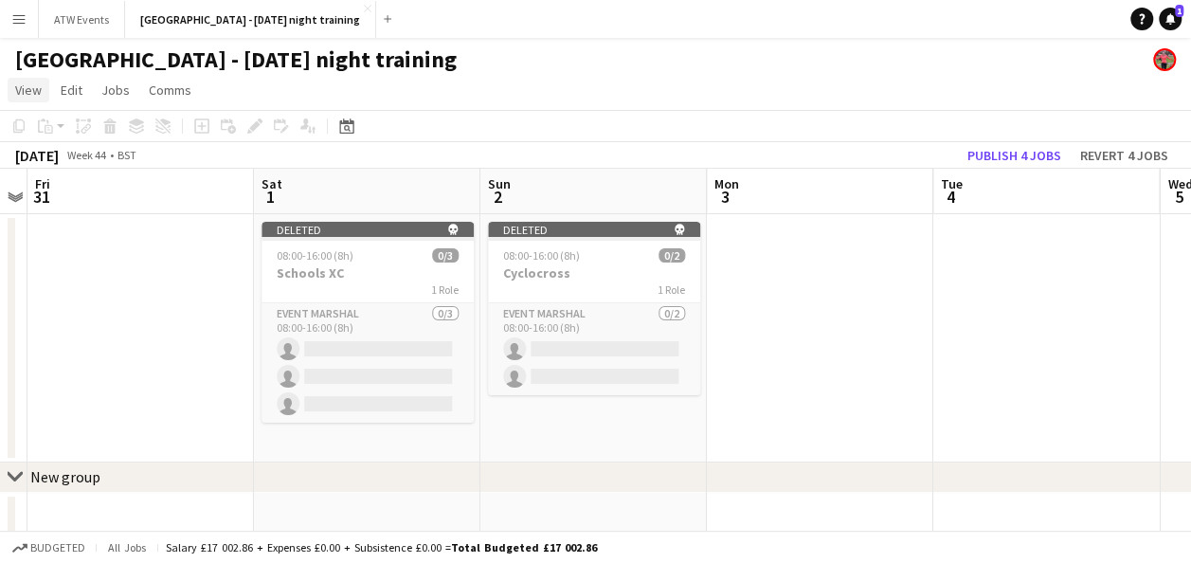
click at [33, 89] on span "View" at bounding box center [28, 89] width 27 height 17
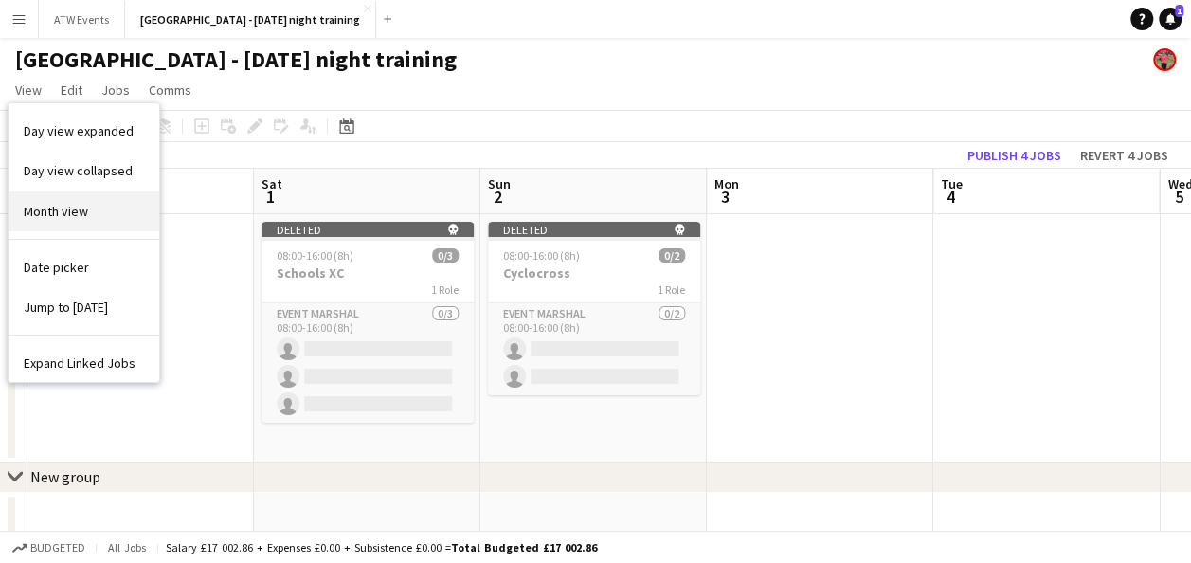
click at [74, 207] on span "Month view" at bounding box center [56, 211] width 64 height 17
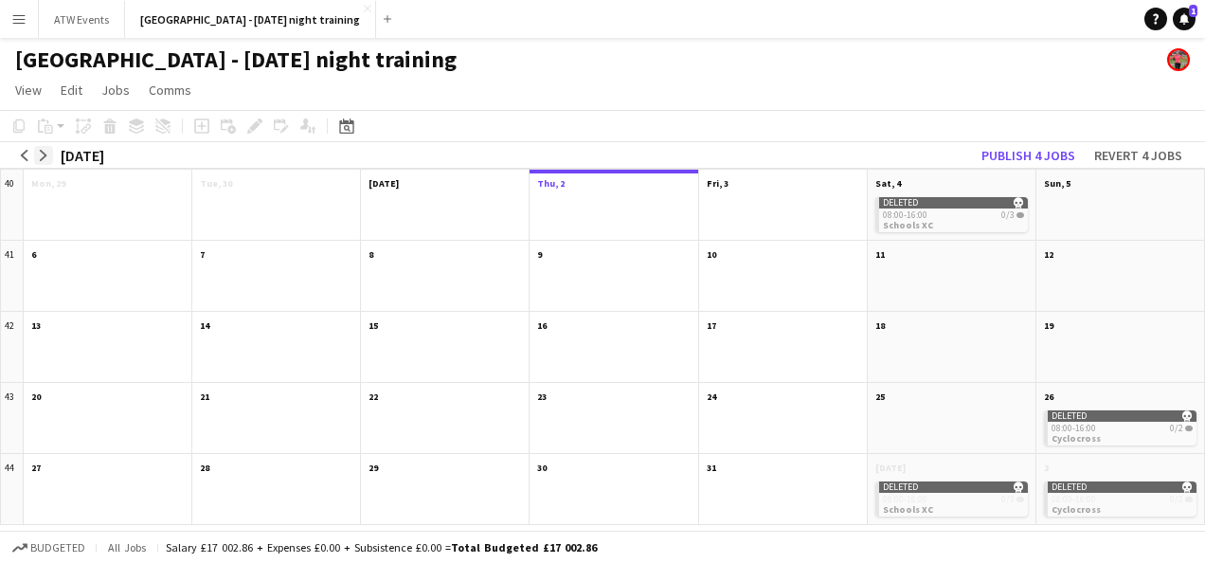
click at [49, 154] on button "arrow-right" at bounding box center [43, 155] width 19 height 19
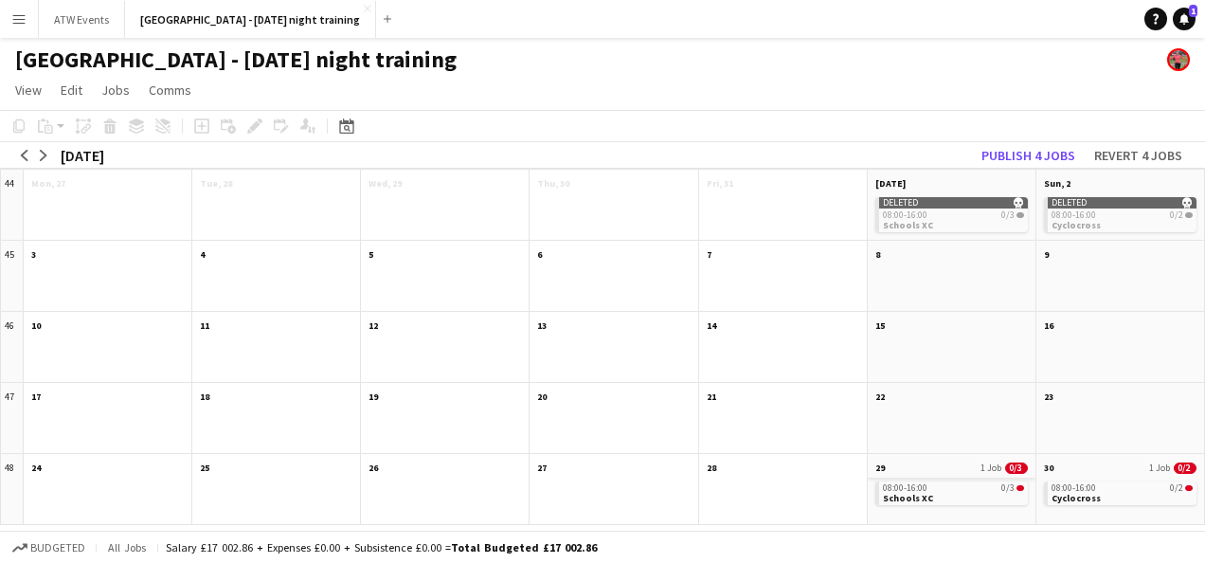
click at [911, 466] on app-month-view-date-header "29 1 Job 0/3" at bounding box center [952, 466] width 168 height 24
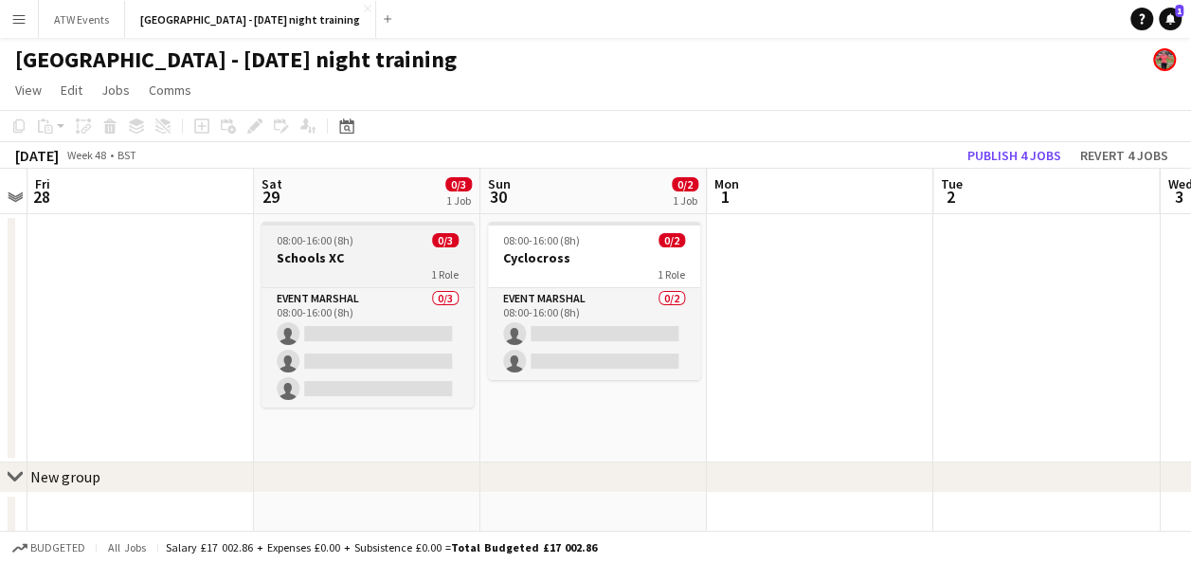
click at [349, 249] on h3 "Schools XC" at bounding box center [368, 257] width 212 height 17
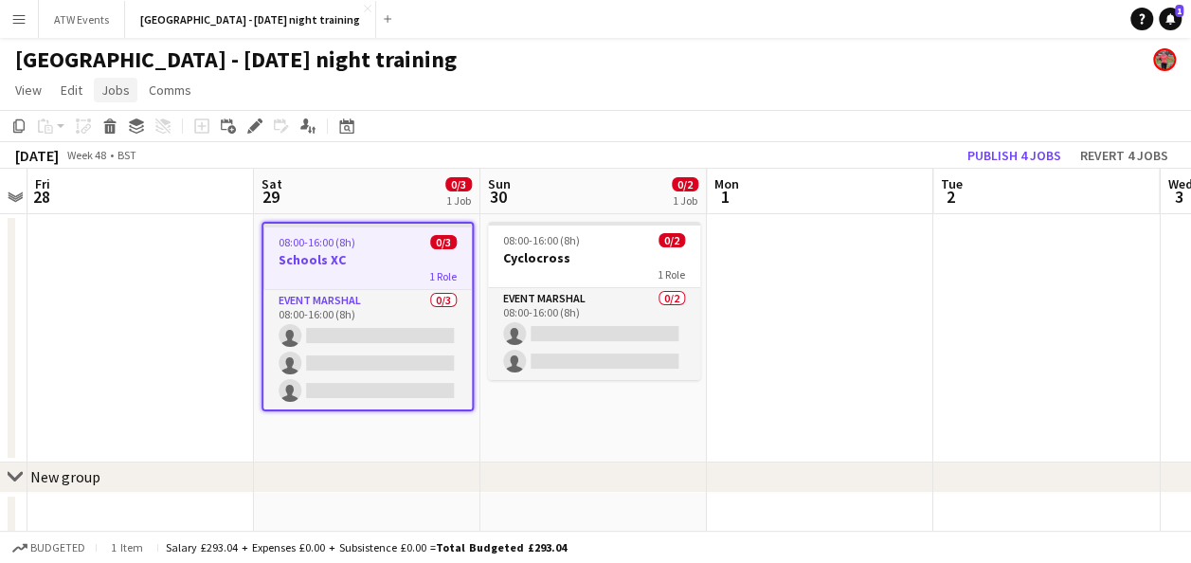
click at [104, 86] on span "Jobs" at bounding box center [115, 89] width 28 height 17
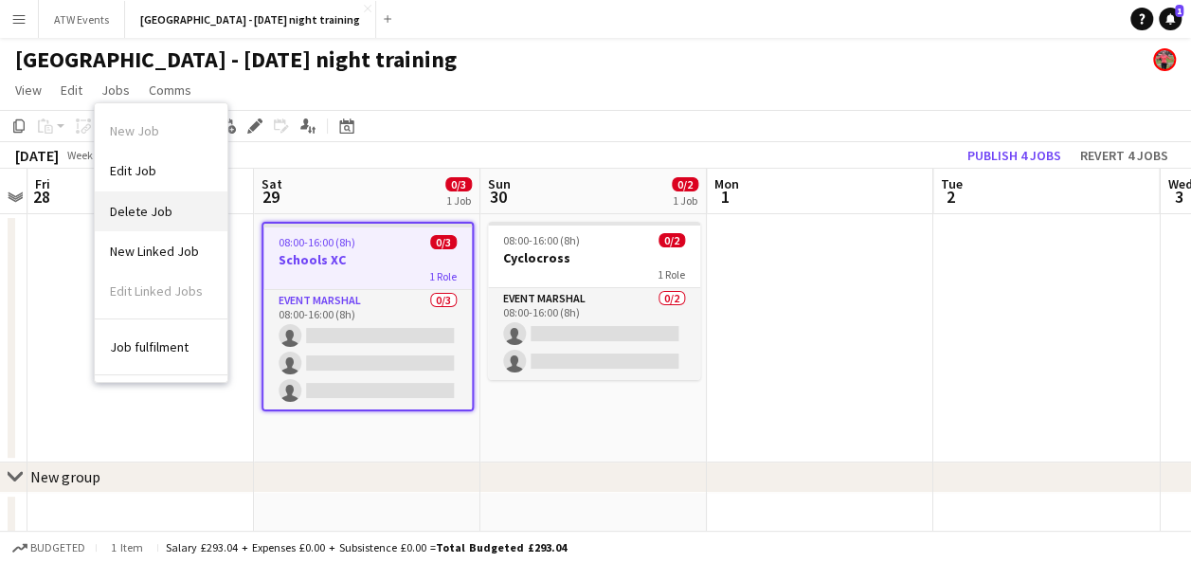
click at [143, 203] on span "Delete Job" at bounding box center [141, 211] width 63 height 17
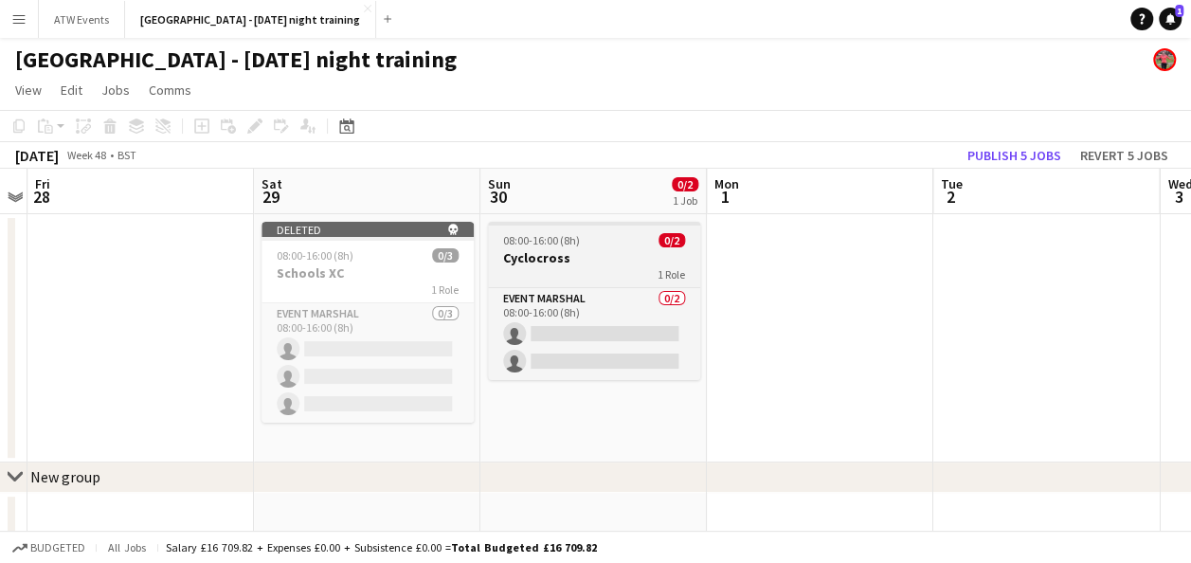
click at [570, 271] on div "1 Role" at bounding box center [594, 273] width 212 height 15
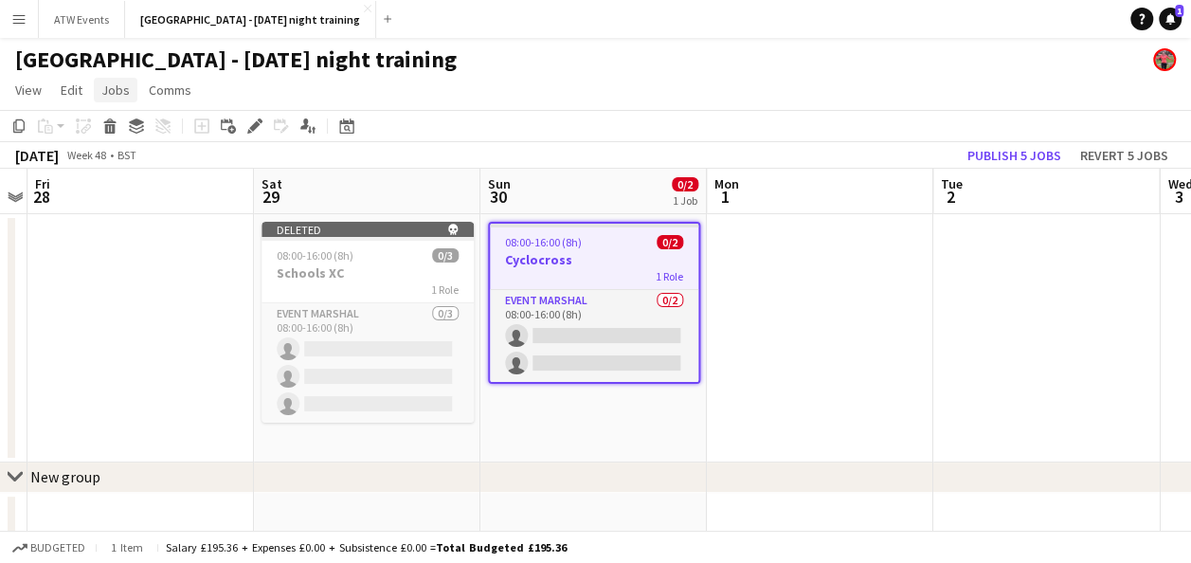
click at [110, 91] on span "Jobs" at bounding box center [115, 89] width 28 height 17
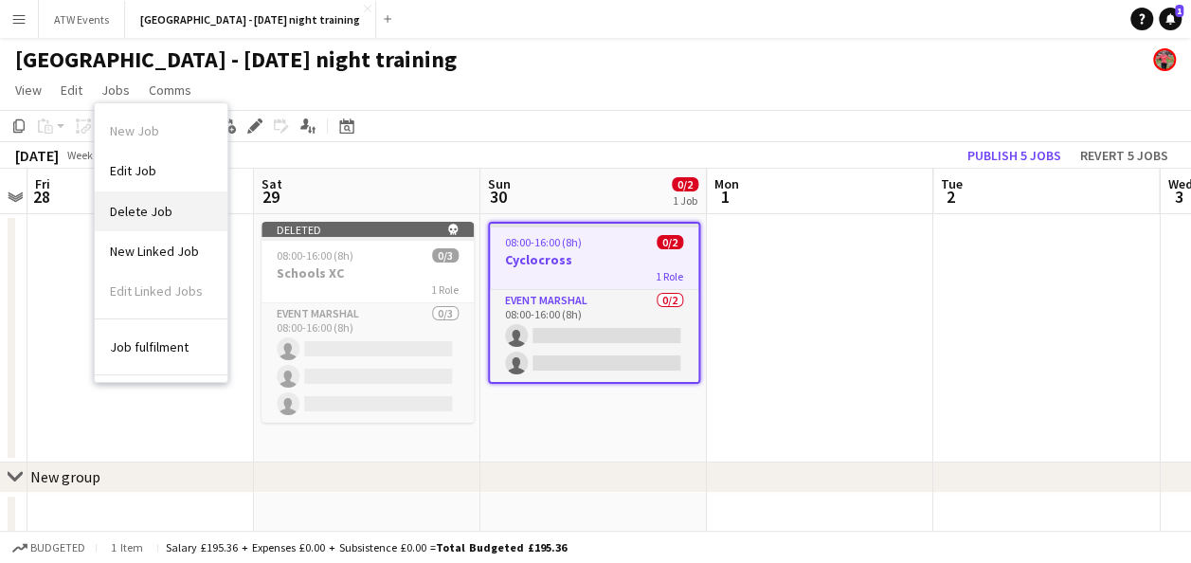
click at [133, 208] on span "Delete Job" at bounding box center [141, 211] width 63 height 17
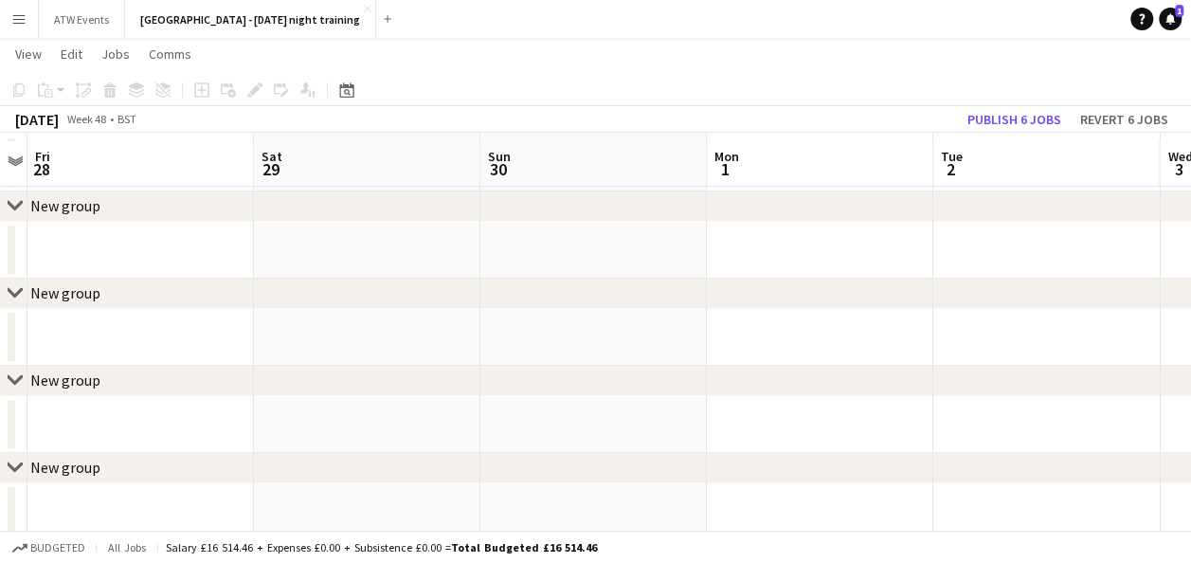
scroll to position [539, 0]
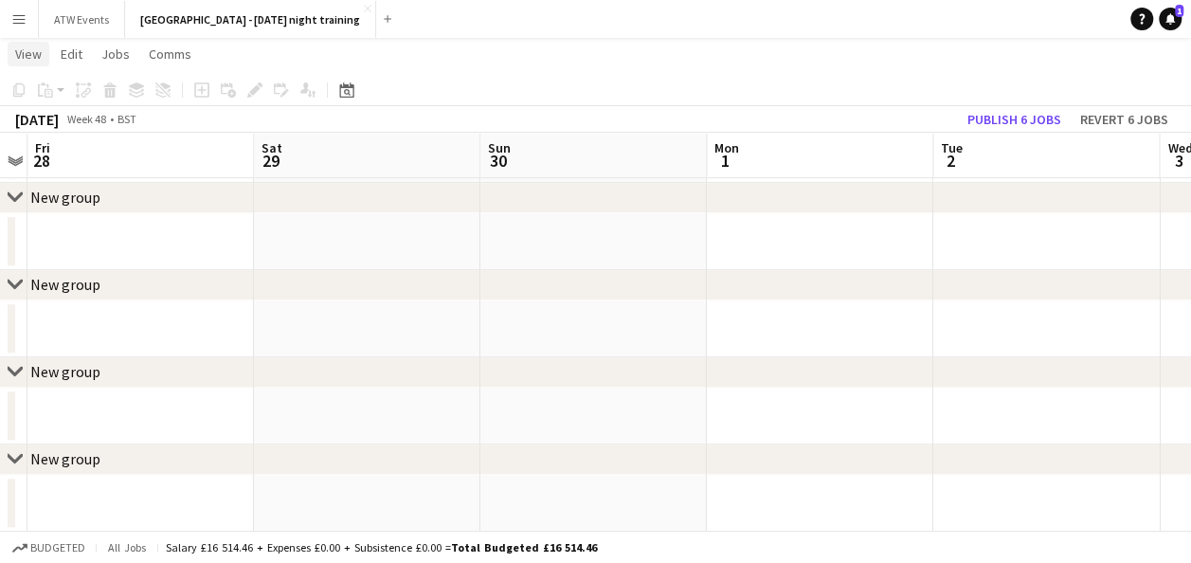
click at [32, 57] on span "View" at bounding box center [28, 53] width 27 height 17
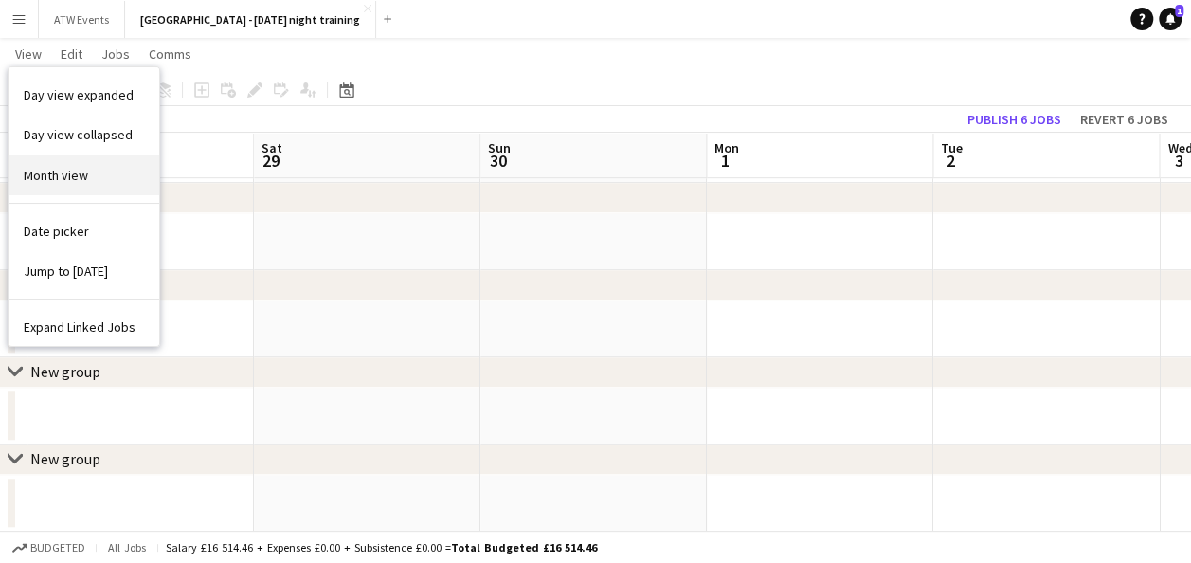
scroll to position [47, 0]
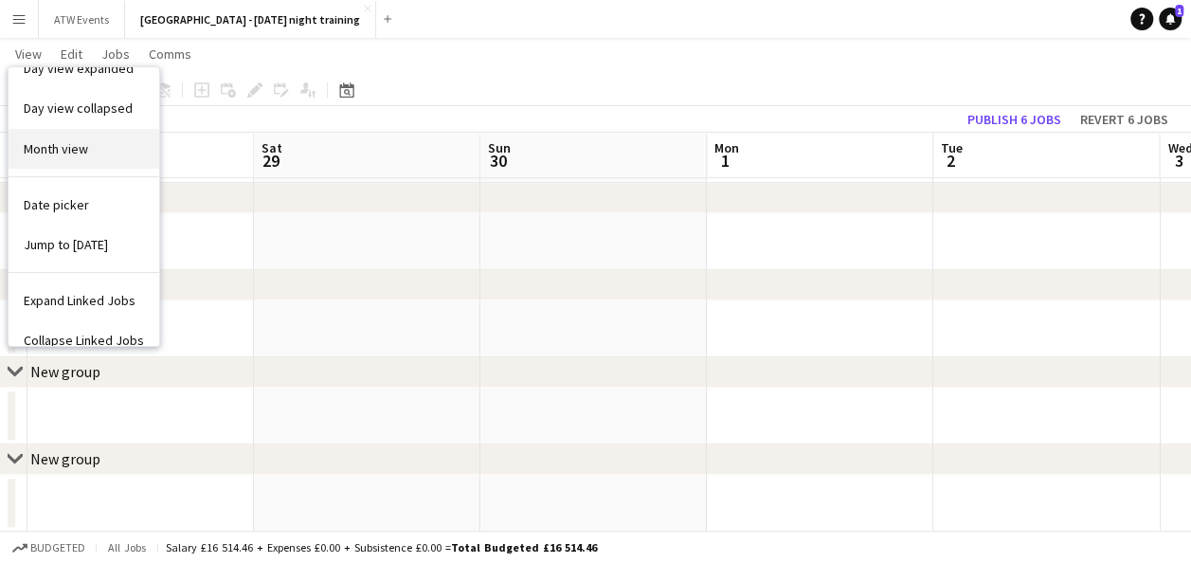
click at [34, 178] on div "Day view expanded Day view collapsed Month view Date picker Jump to [DATE] Expa…" at bounding box center [84, 206] width 151 height 279
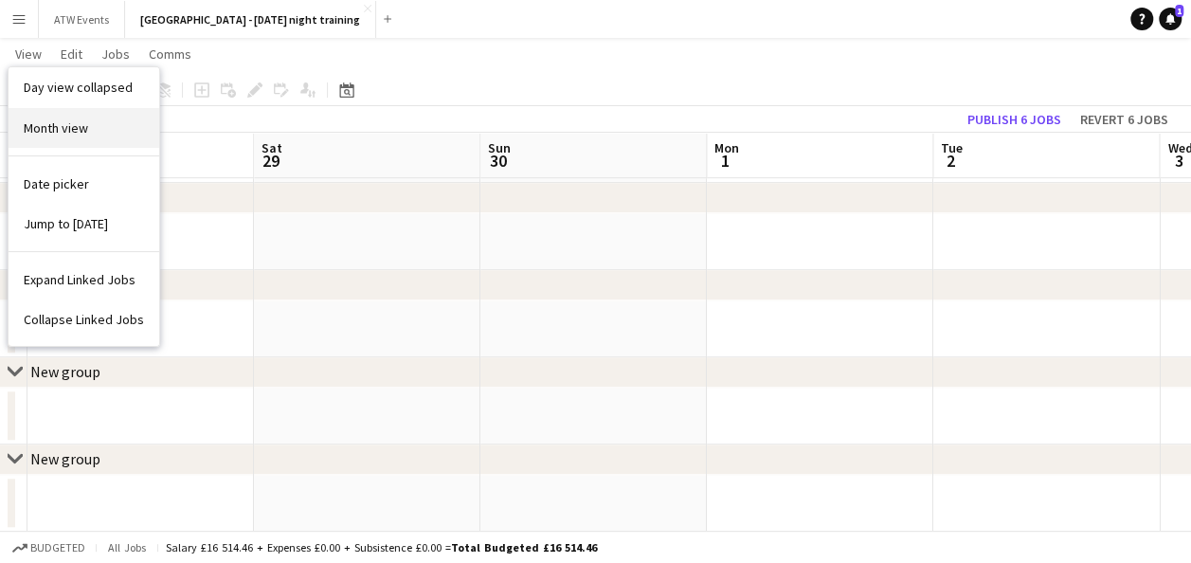
click at [47, 129] on span "Month view" at bounding box center [56, 127] width 64 height 17
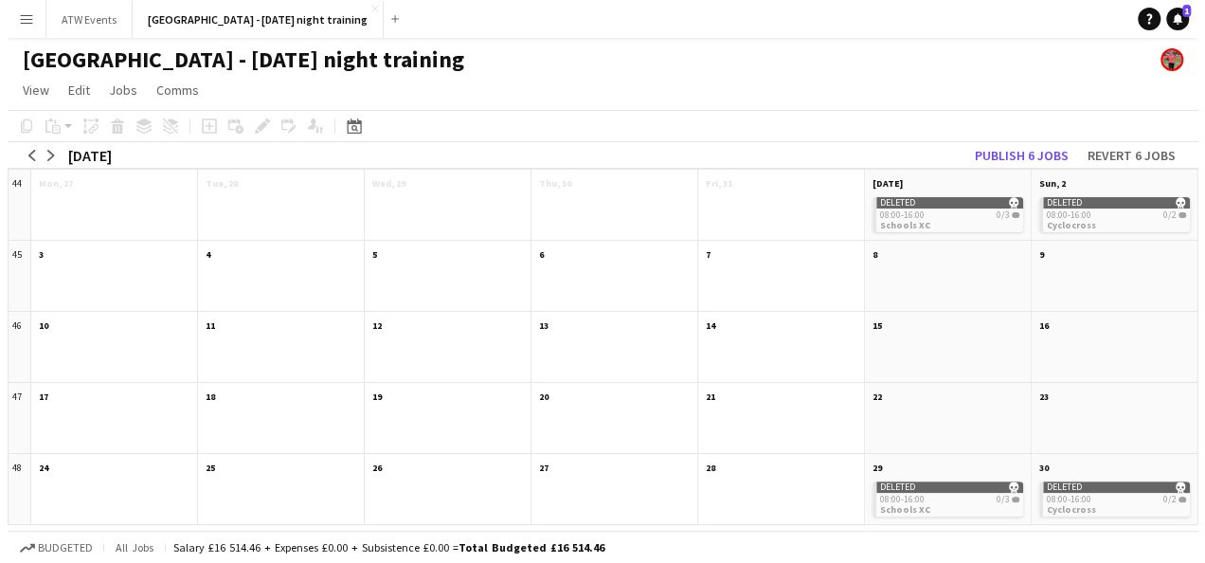
scroll to position [0, 0]
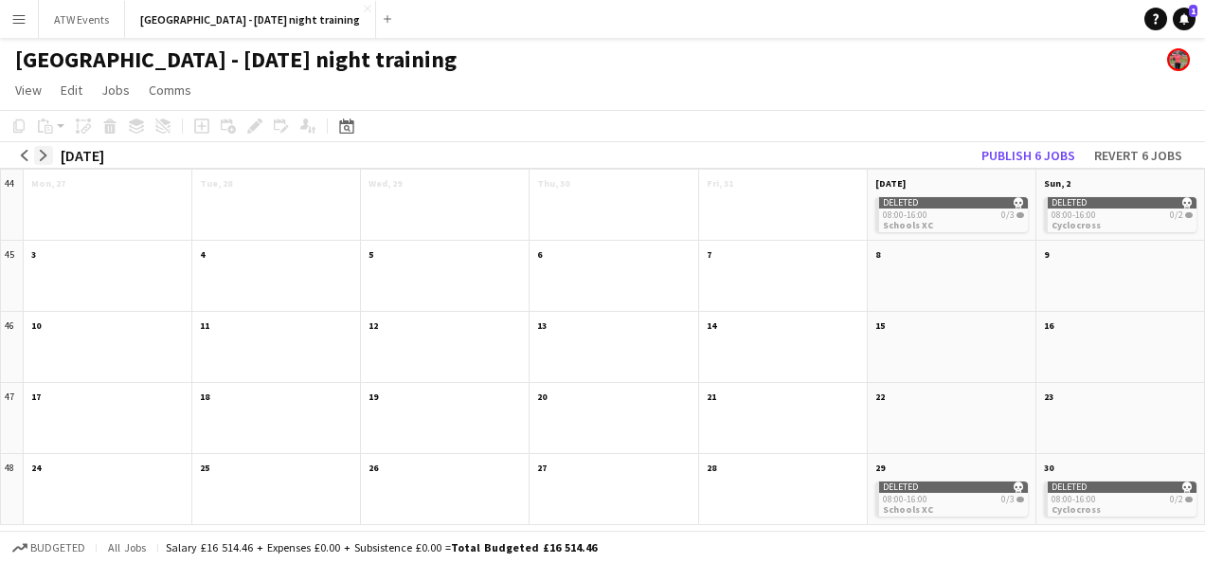
click at [40, 154] on app-icon "arrow-right" at bounding box center [43, 155] width 11 height 11
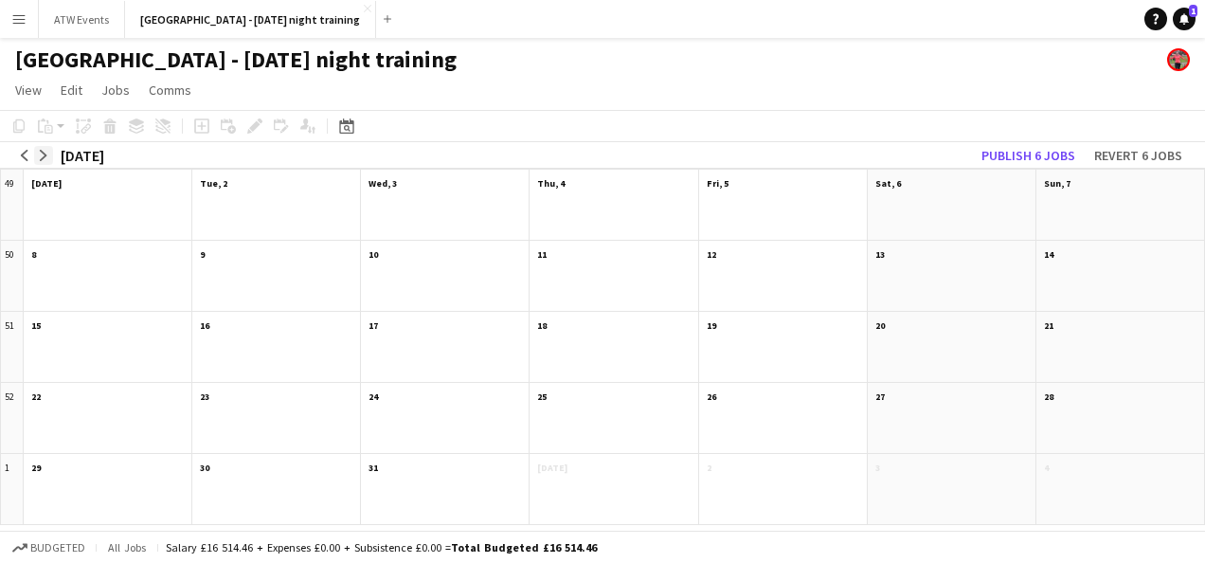
click at [40, 154] on app-icon "arrow-right" at bounding box center [43, 155] width 11 height 11
click at [40, 155] on app-icon "arrow-right" at bounding box center [43, 155] width 11 height 11
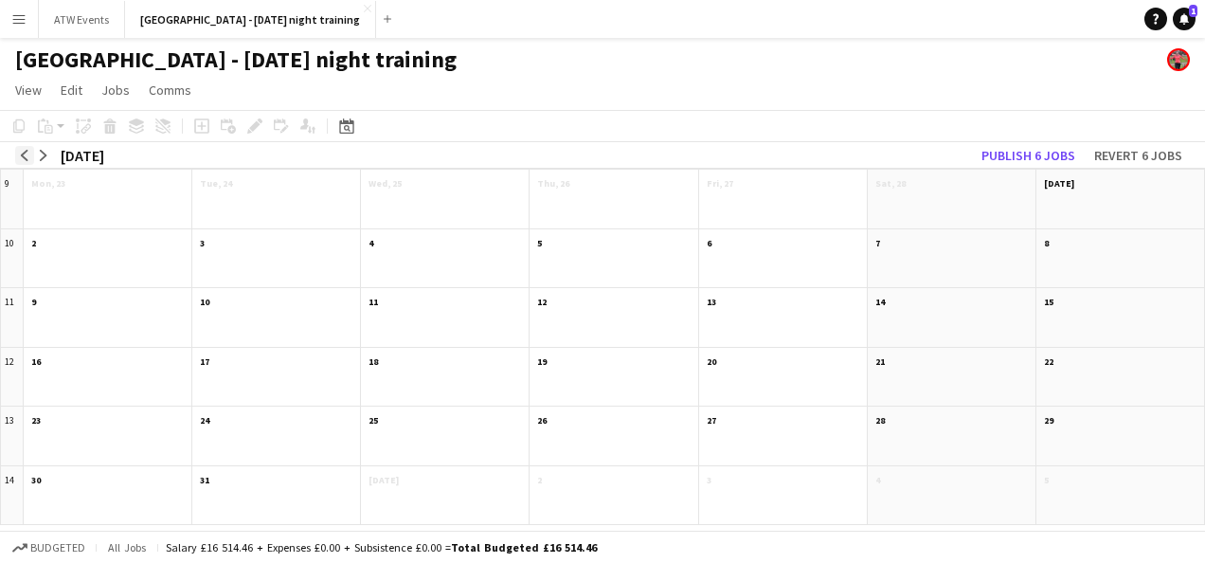
click at [22, 155] on app-icon "arrow-left" at bounding box center [24, 155] width 11 height 11
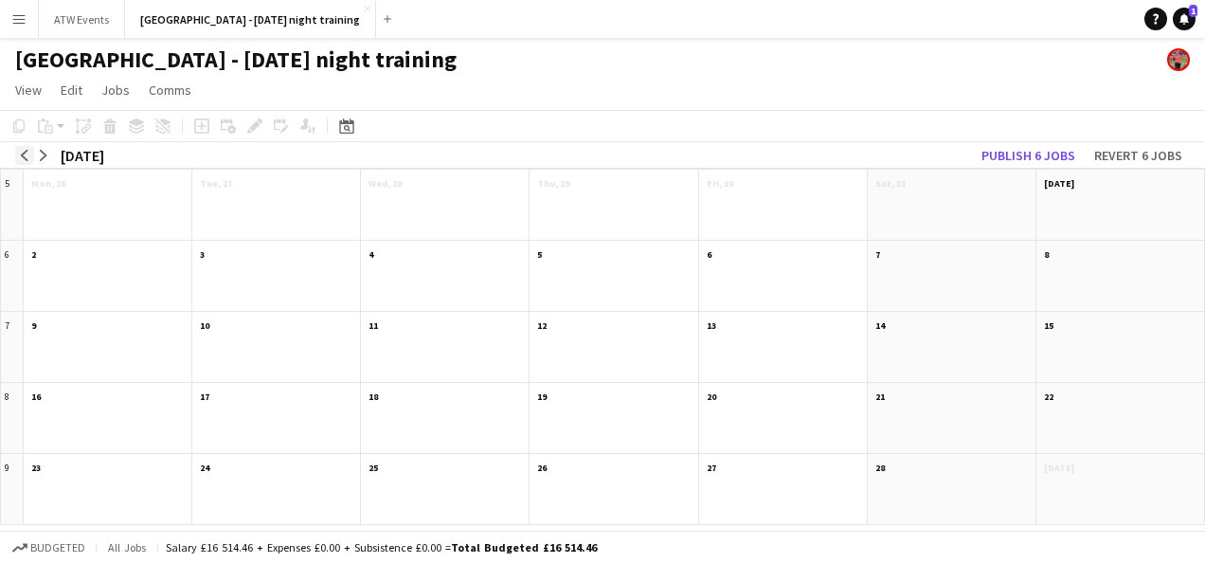
click at [24, 155] on app-icon "arrow-left" at bounding box center [24, 155] width 11 height 11
